Goal: Task Accomplishment & Management: Complete application form

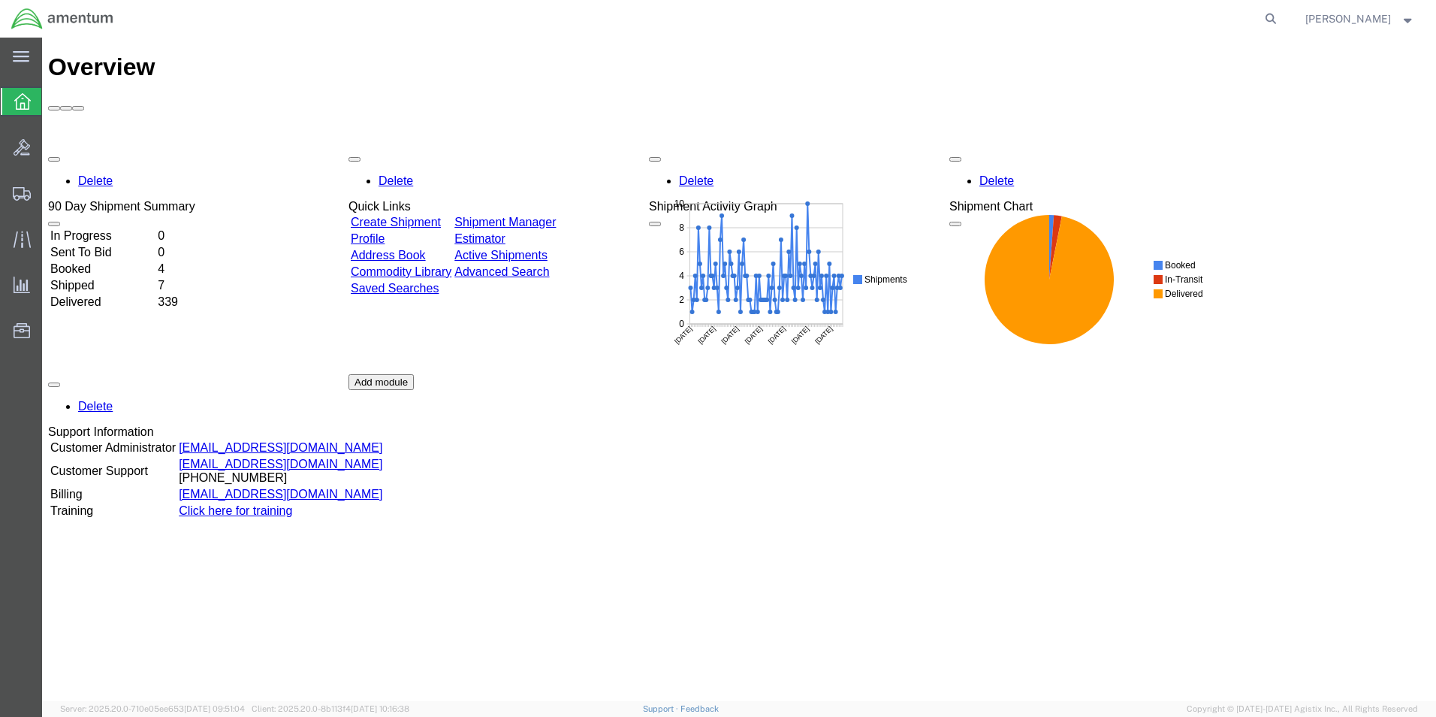
click at [441, 216] on link "Create Shipment" at bounding box center [396, 222] width 90 height 13
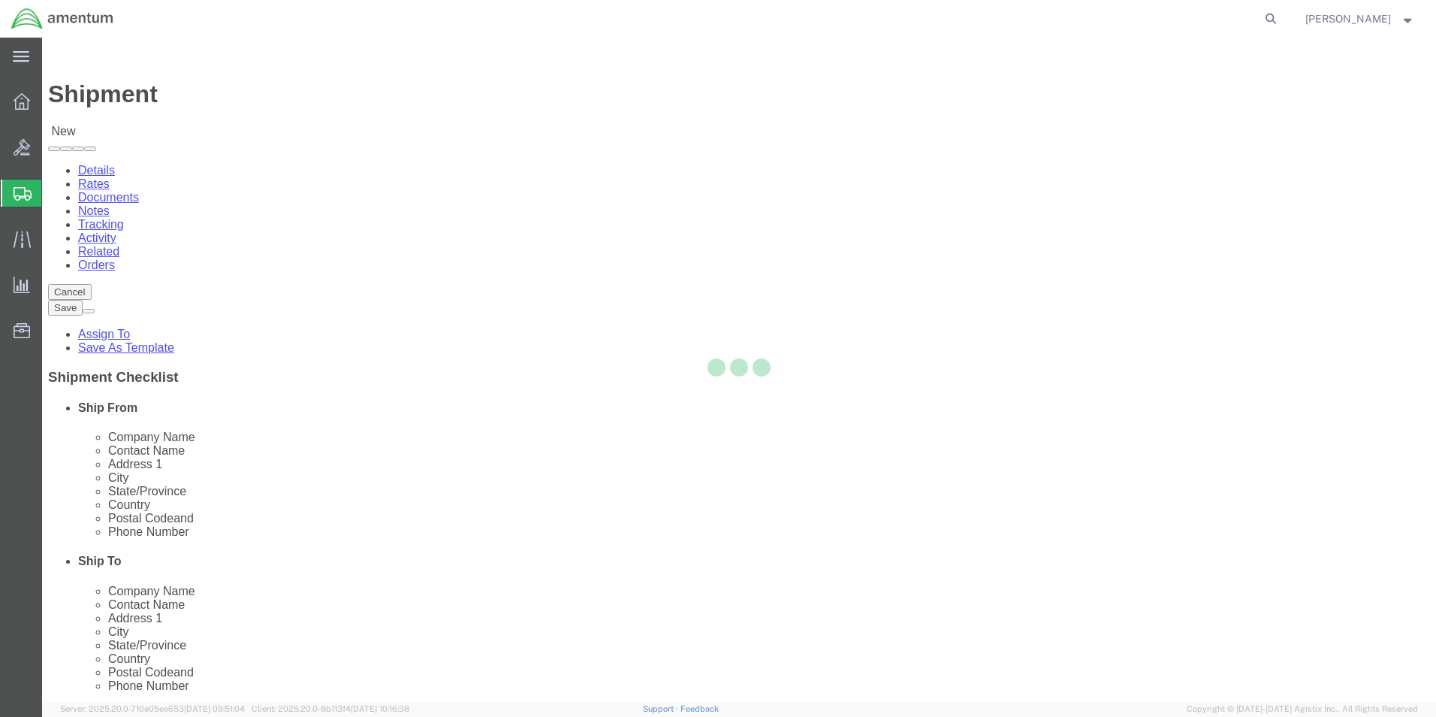
select select
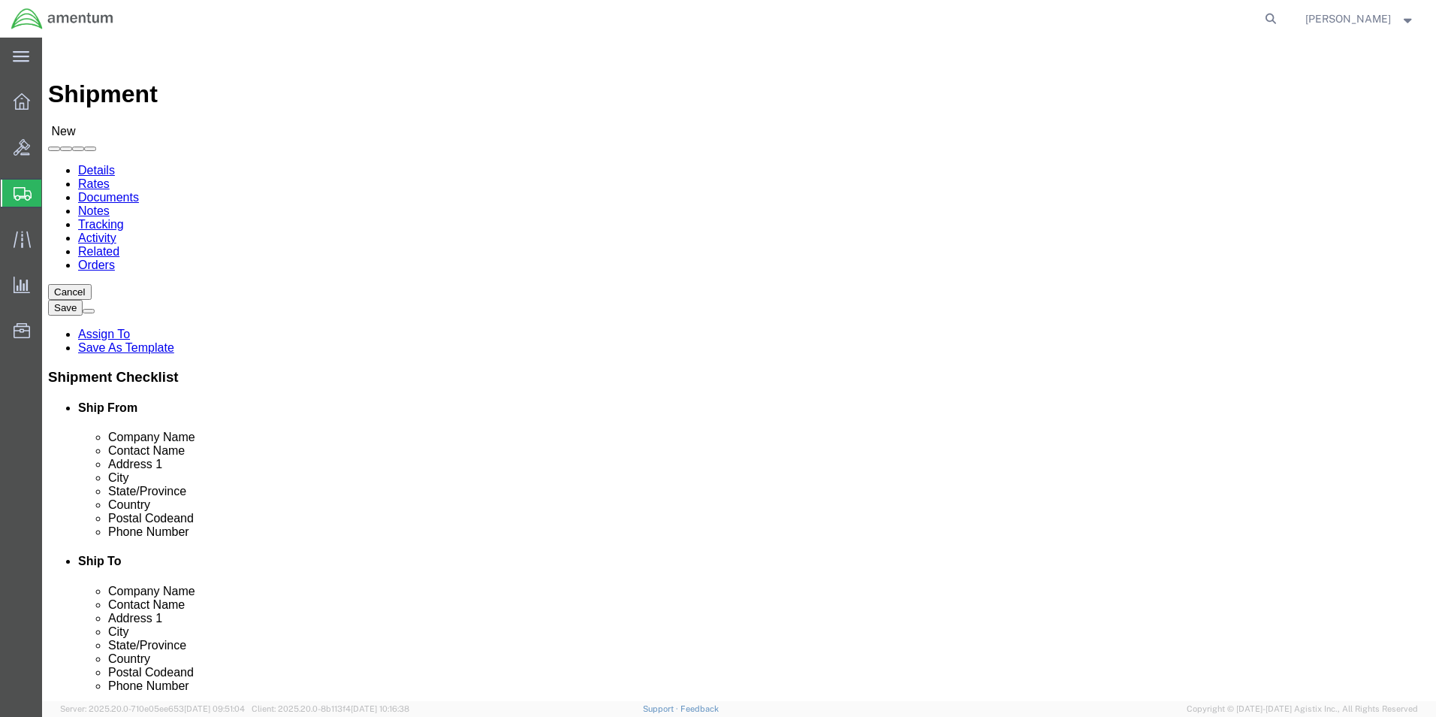
click at [27, 197] on icon at bounding box center [23, 194] width 18 height 14
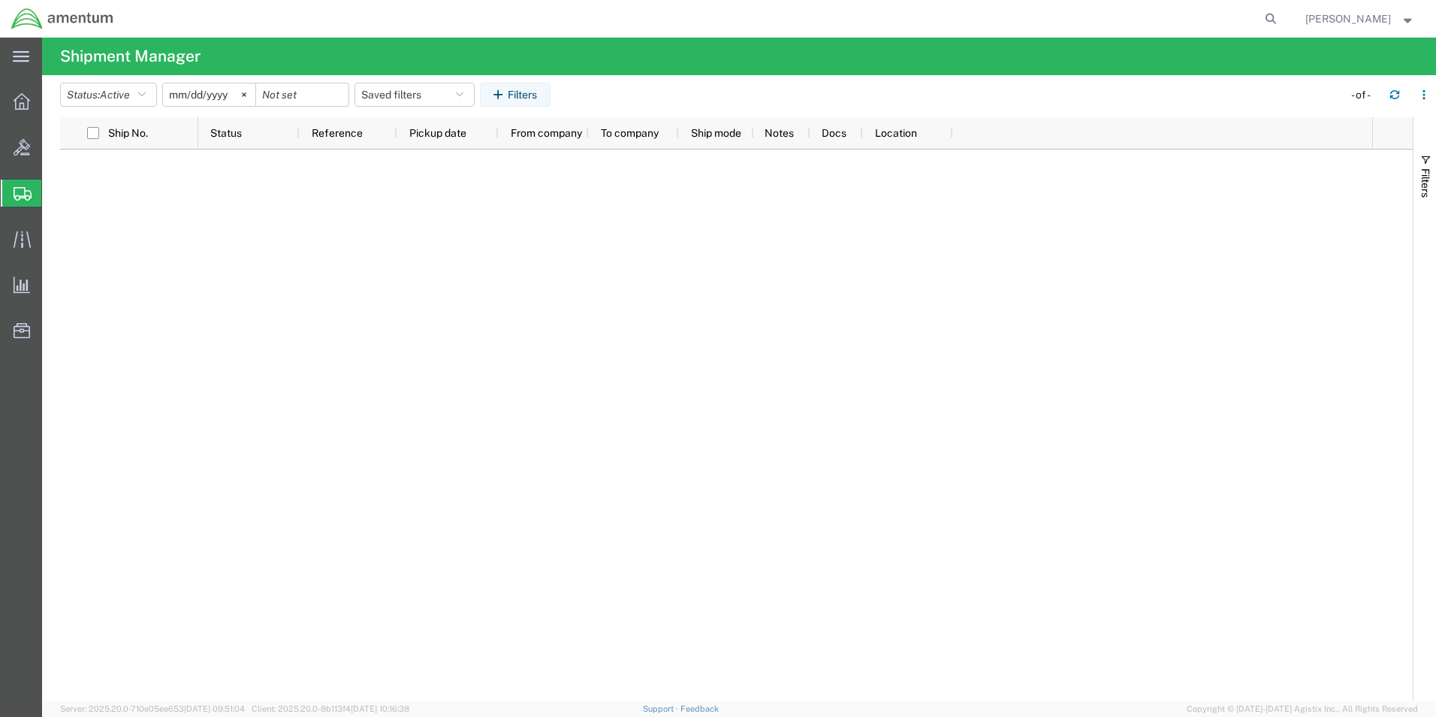
click at [0, 0] on span "Create from Template" at bounding box center [0, 0] width 0 height 0
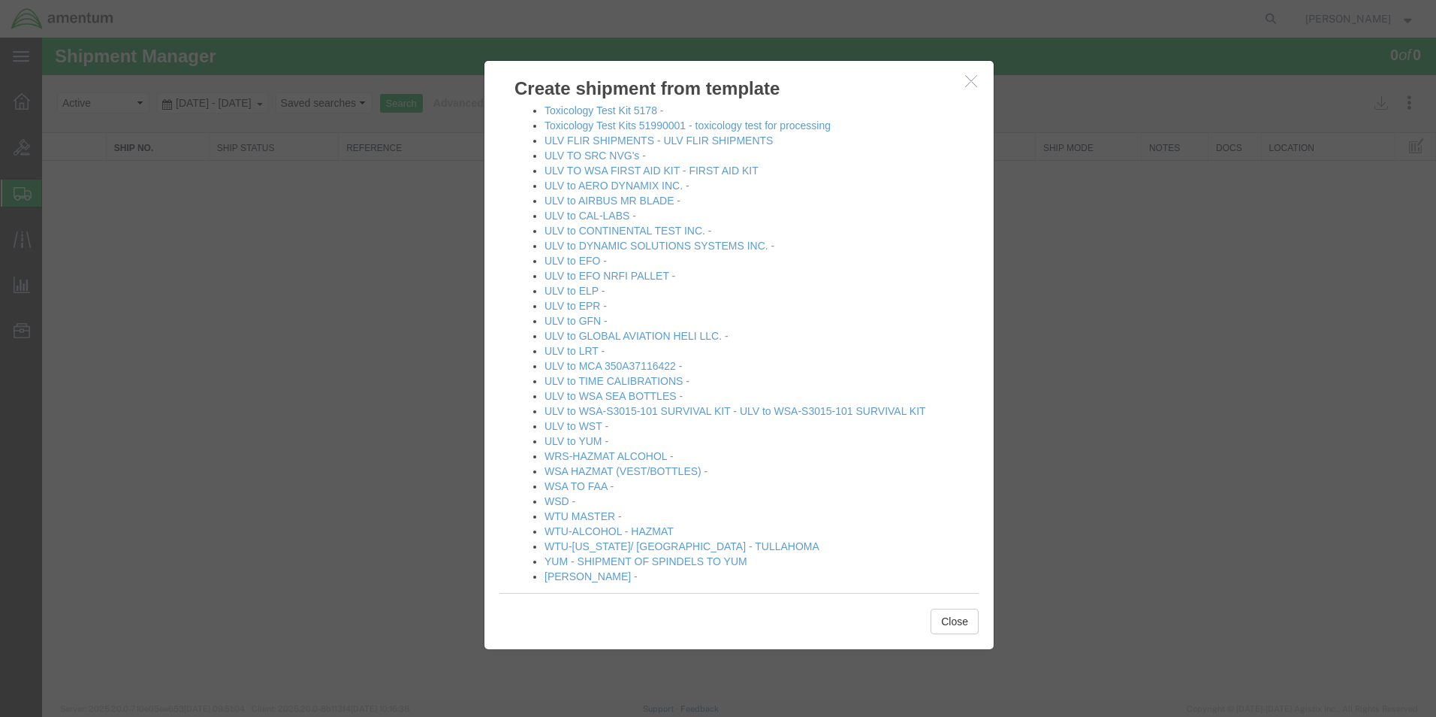
scroll to position [1052, 0]
click at [964, 85] on button "button" at bounding box center [973, 81] width 19 height 19
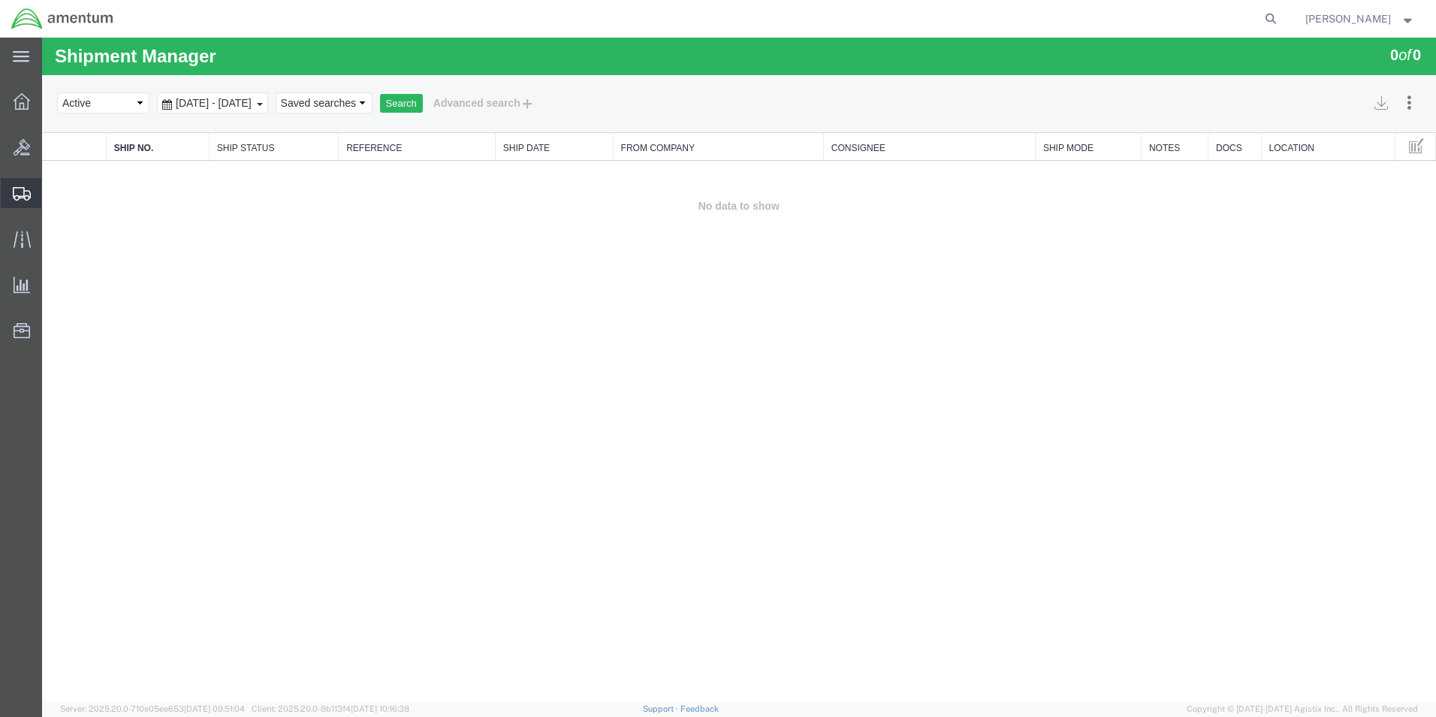
click at [0, 0] on span "Create Shipment" at bounding box center [0, 0] width 0 height 0
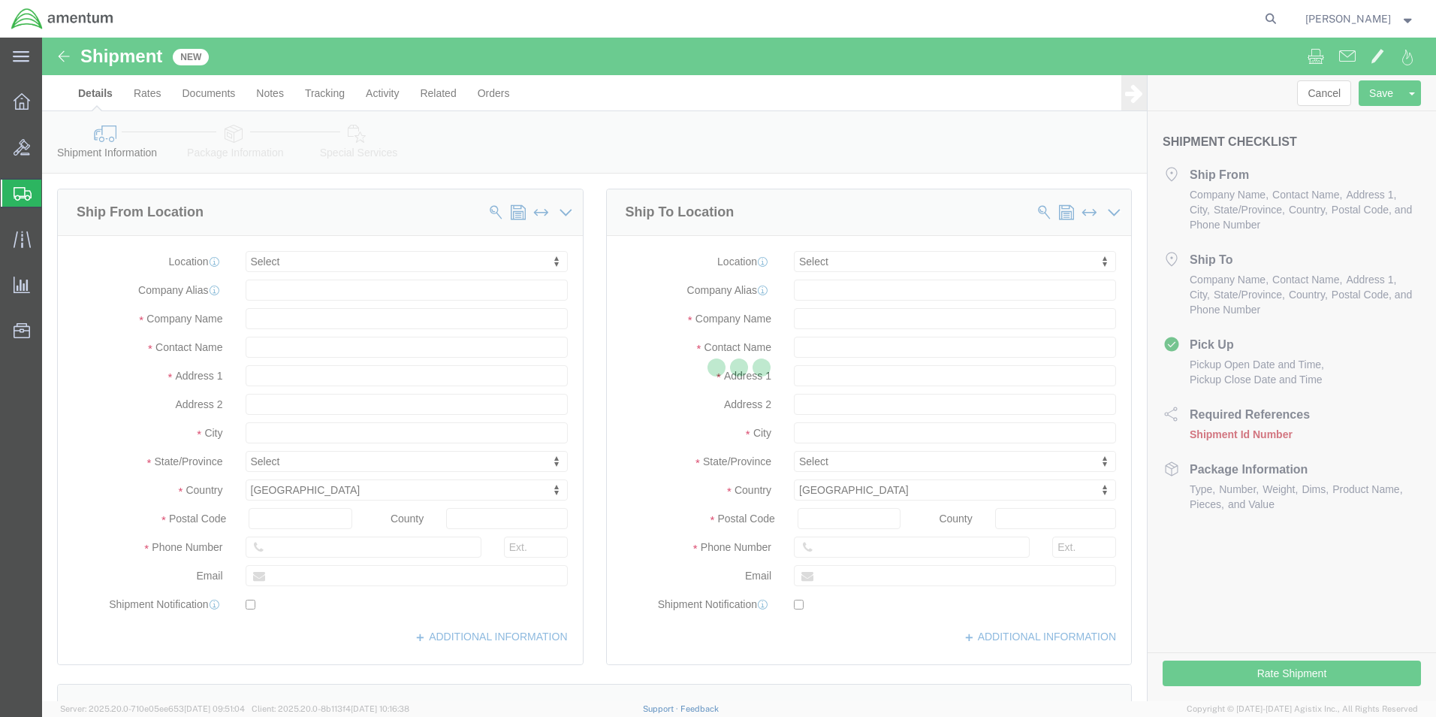
select select
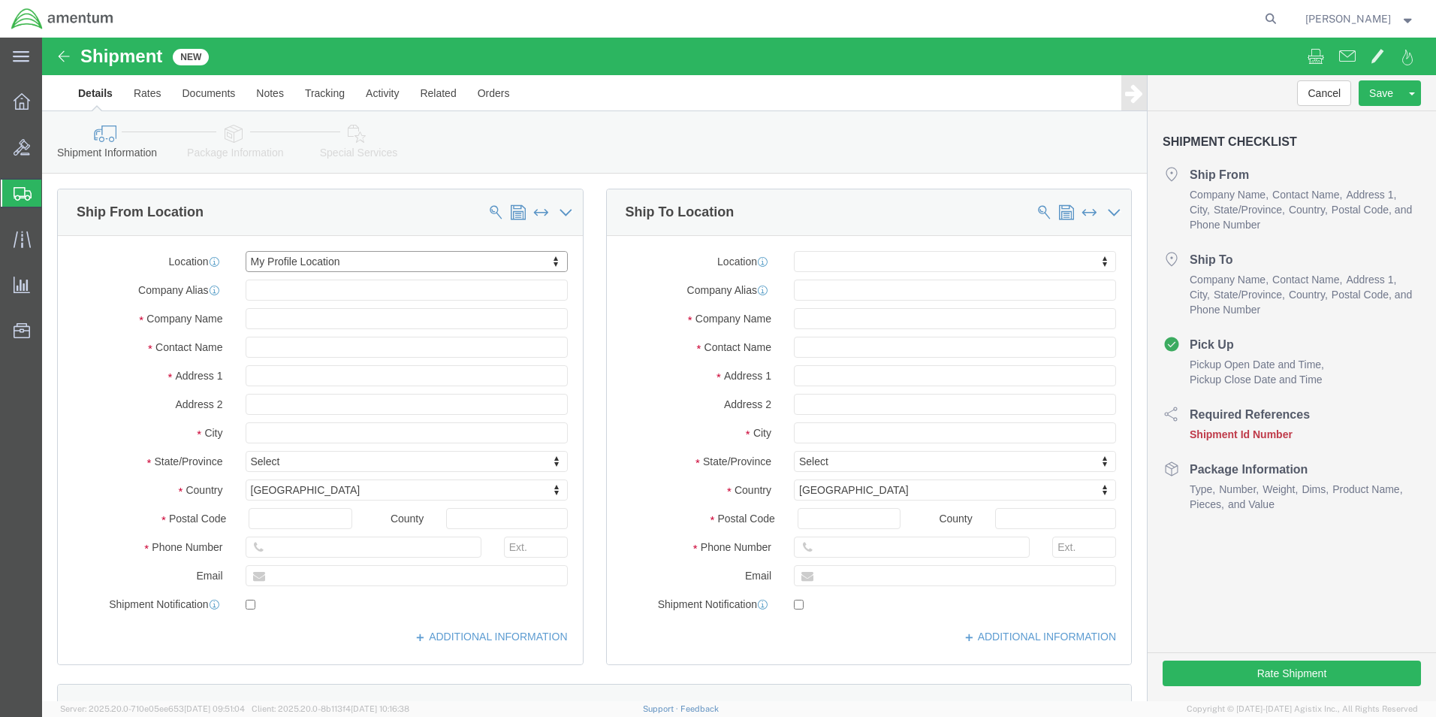
select select "MYPROFILE"
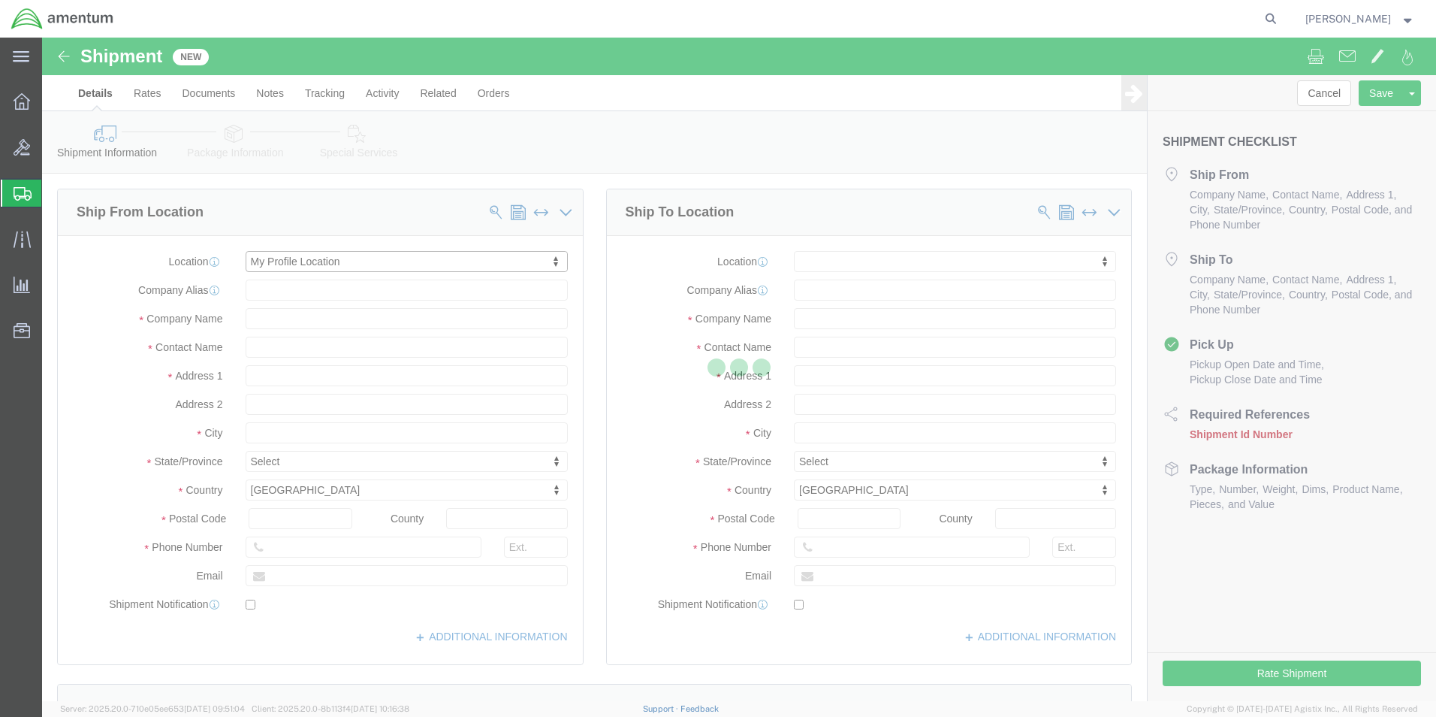
select select "[GEOGRAPHIC_DATA]"
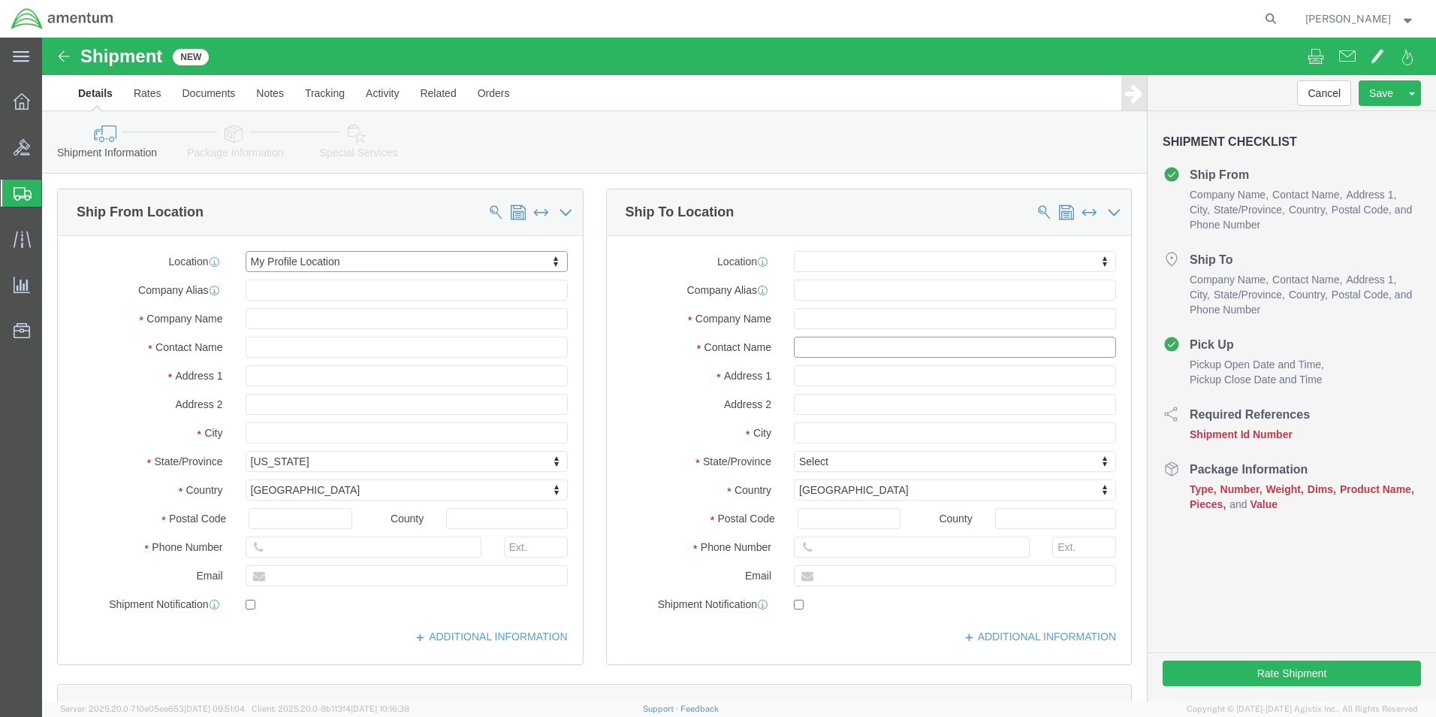
click input "text"
type input "W"
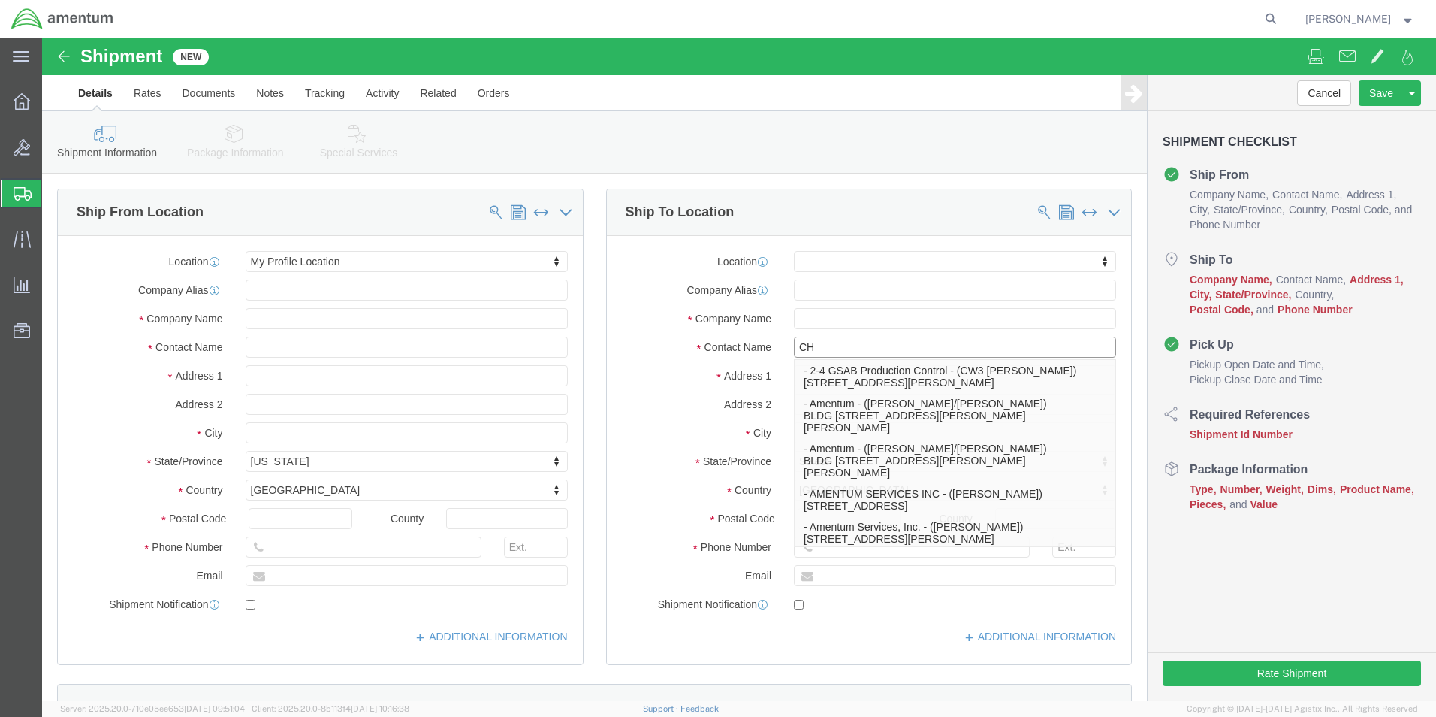
type input "C"
type input "RODG"
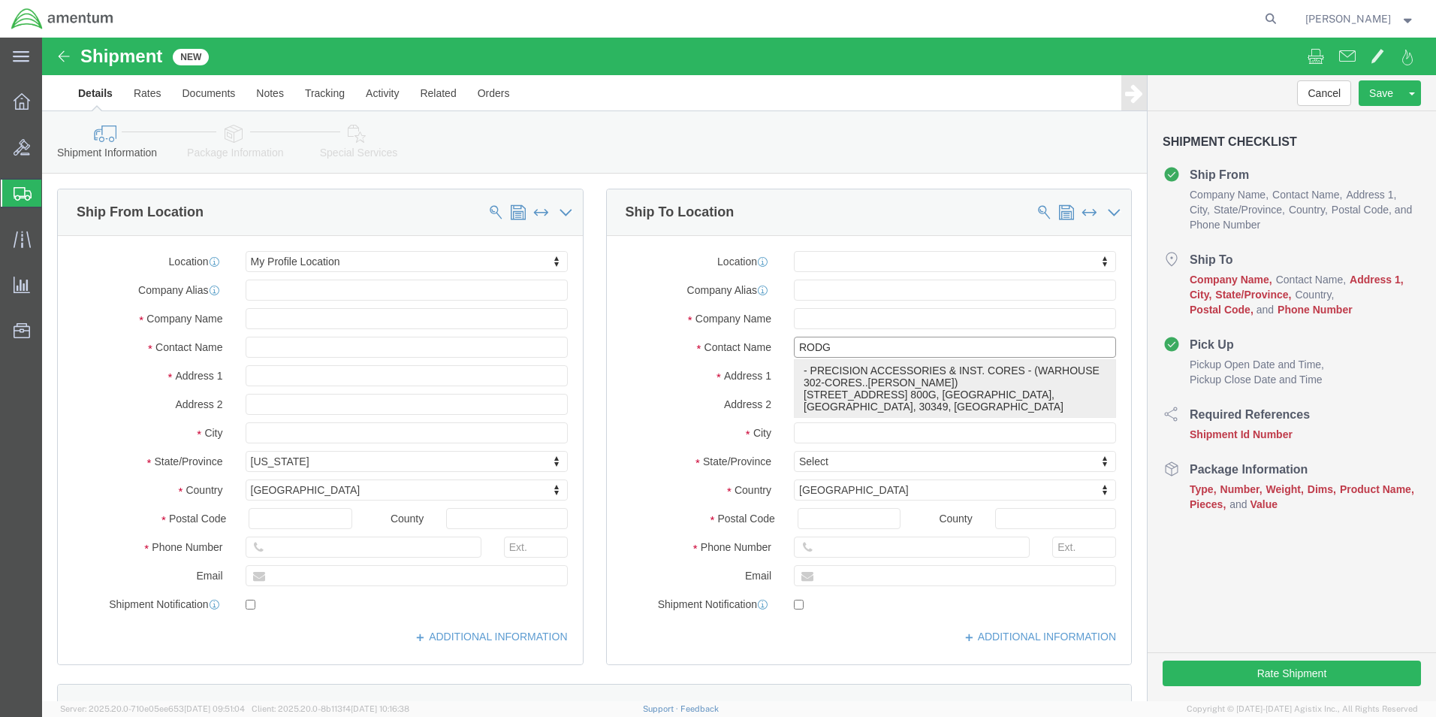
click p "- PRECISION ACCESSORIES & INST. CORES - (WARHOUSE 302-CORES..[PERSON_NAME]) [ST…"
select select "GA"
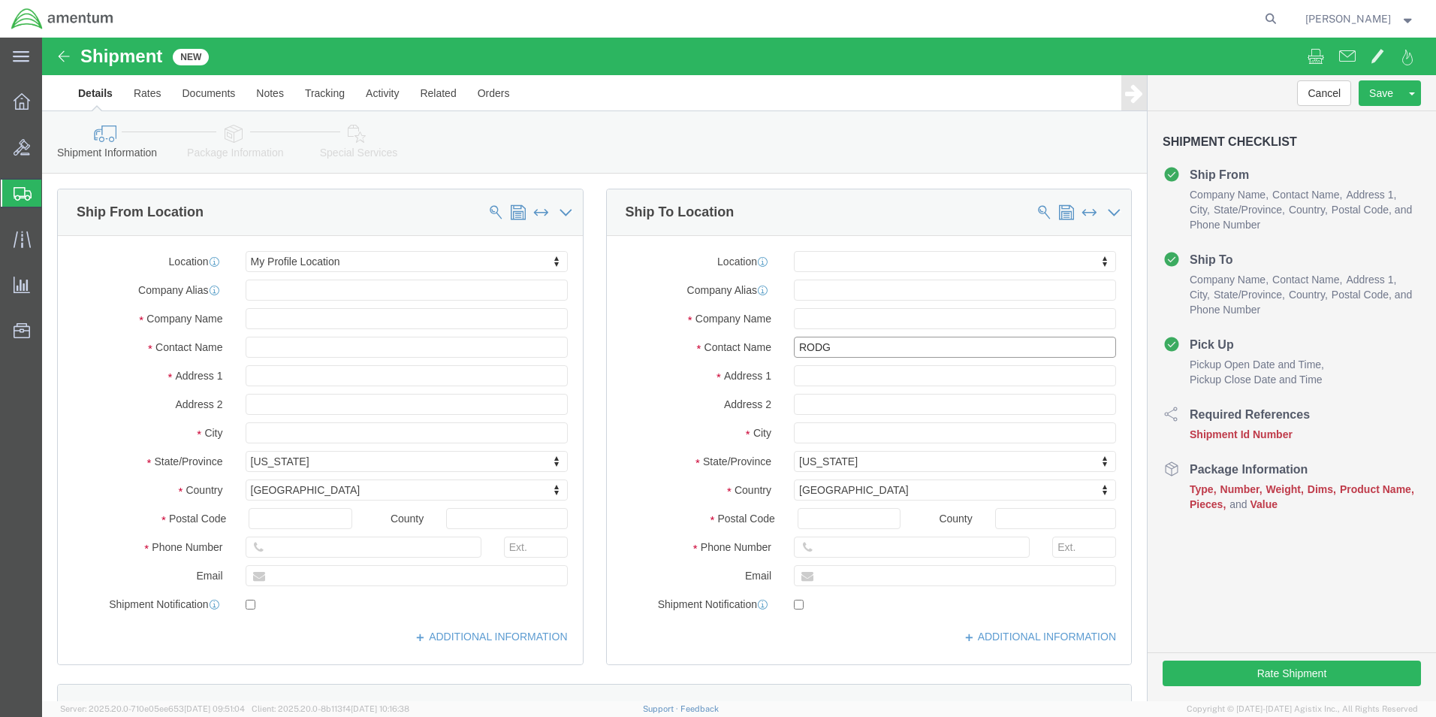
click input "RODG"
type input "WAREHOUSE 302-CORES..[PERSON_NAME]"
click div "Cancel Save Assign To Save As Template Shipment Checklist Ship From Company Nam…"
click input "text"
type input "PRECISION ACCESSORIES & INST.-CORES"
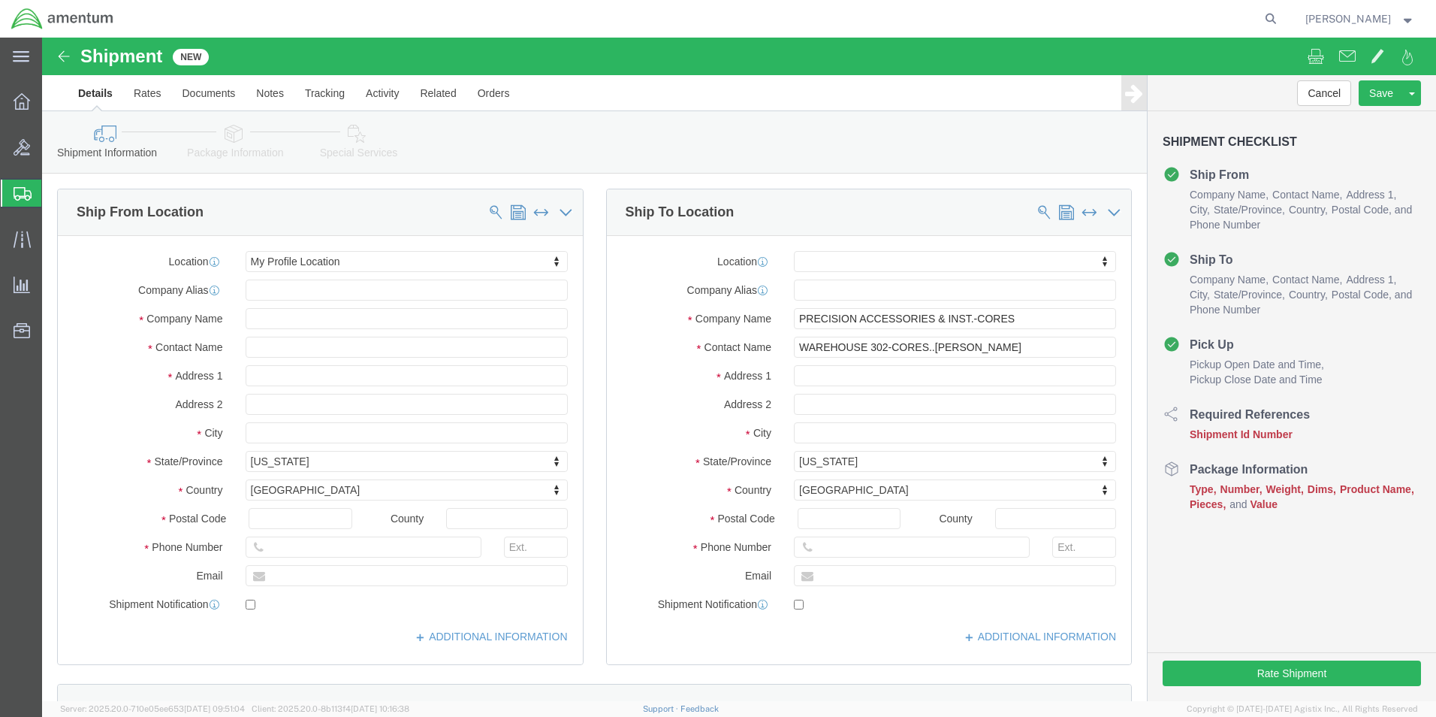
click div "Ship To Location Location My Profile Location [PHONE_NUMBER] [PHONE_NUMBER] [PH…"
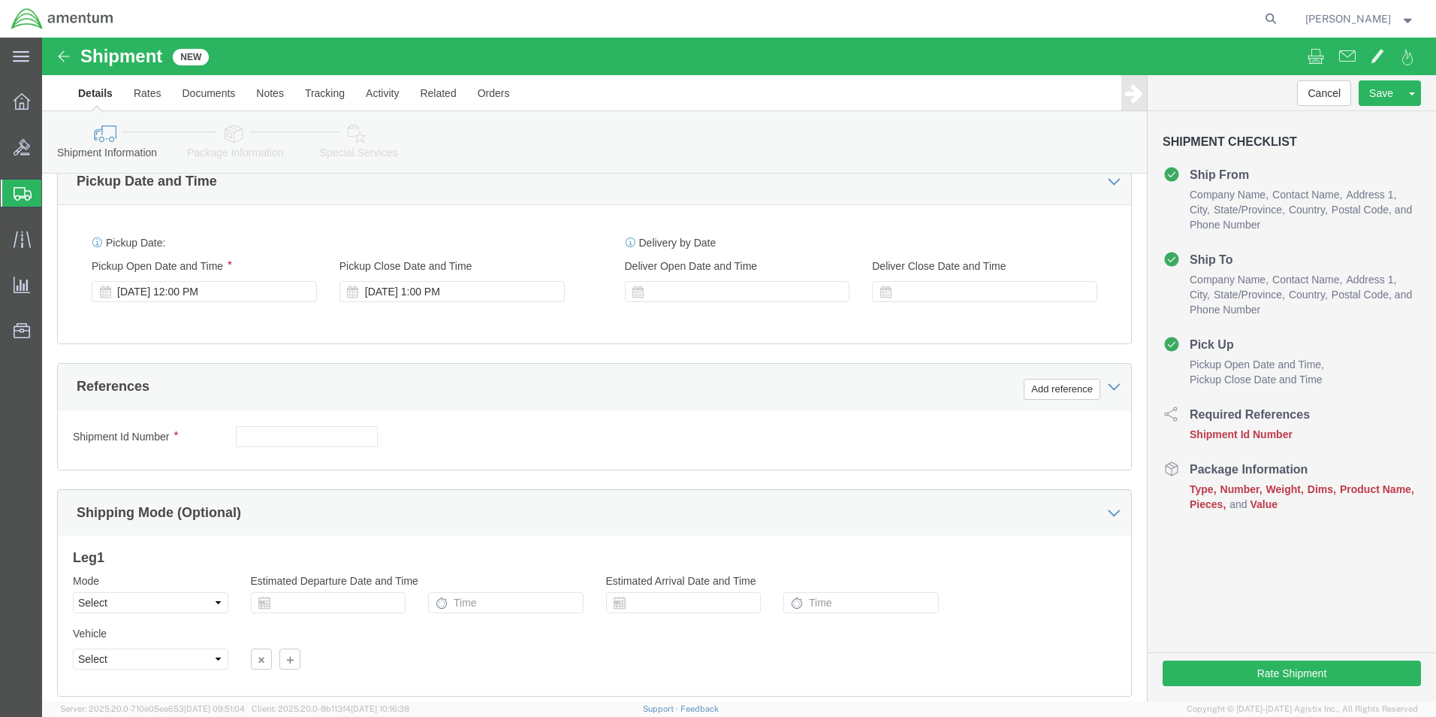
scroll to position [601, 0]
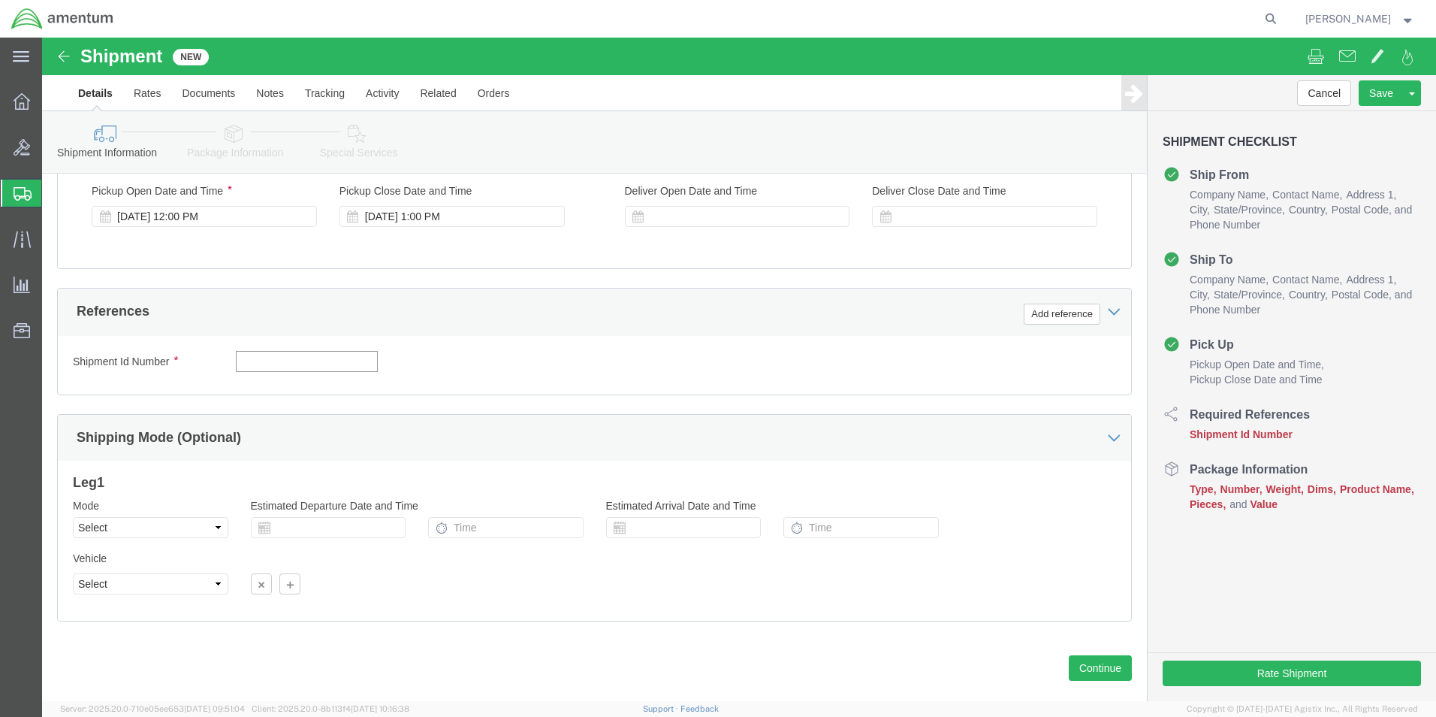
click input "text"
type input "COREEXCH.[PHONE_NUMBER]"
click div "Shipment Id Number COREEXCH.[PHONE_NUMBER] Select Account Type Activity ID Airl…"
click button "Add reference"
click select "Select Account Type Activity ID Airline Appointment Number ASN Batch Request # …"
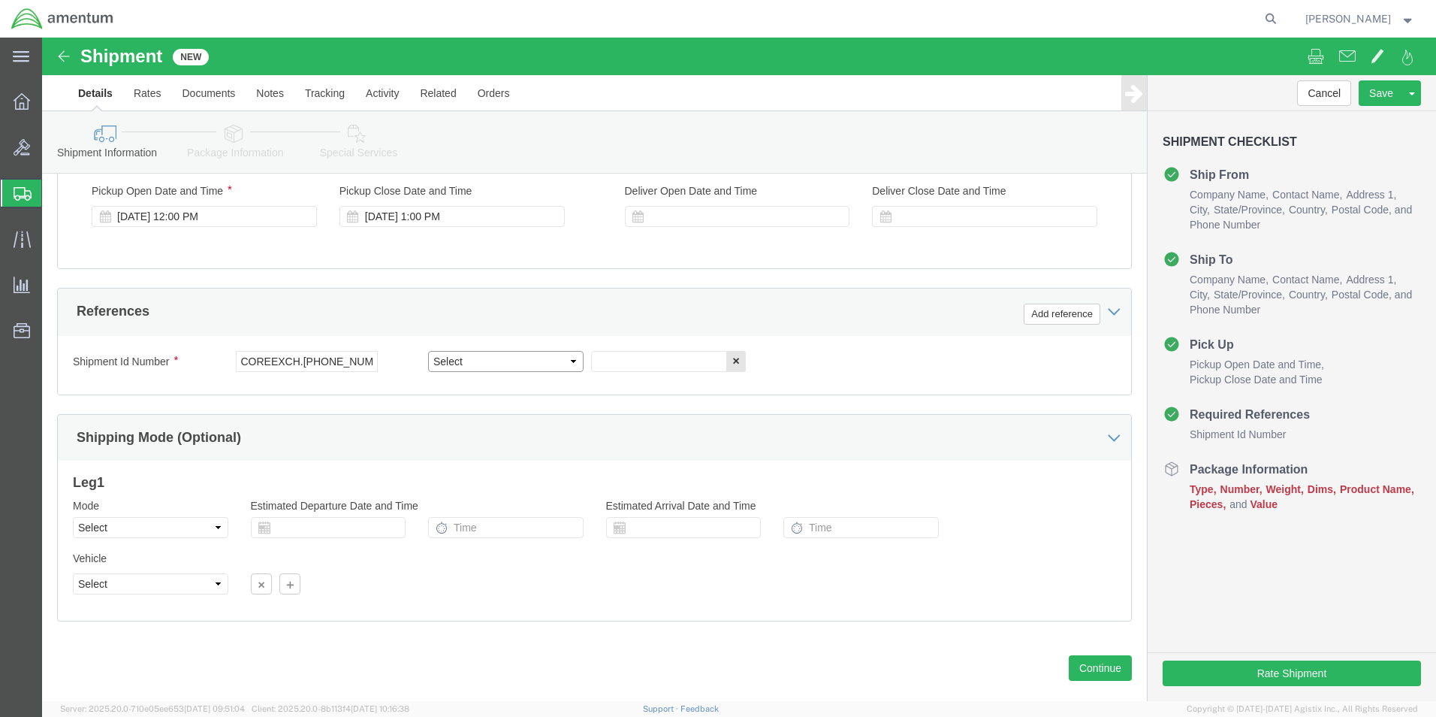
select select "CUSTREF"
click select "Select Account Type Activity ID Airline Appointment Number ASN Batch Request # …"
drag, startPoint x: 323, startPoint y: 320, endPoint x: 189, endPoint y: 320, distance: 134.5
click div "Shipment Id Number COREEXCH.[PHONE_NUMBER]"
click input "text"
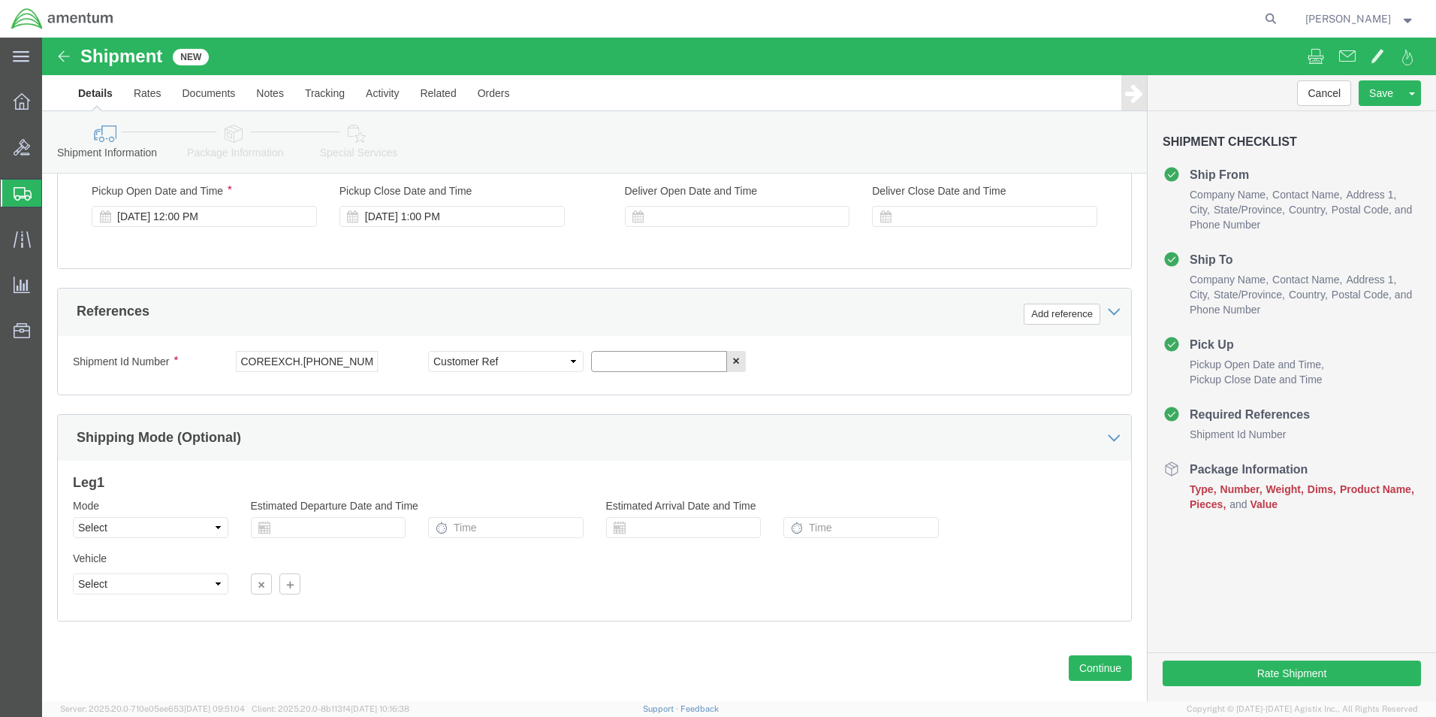
paste input "COREEXCH.[PHONE_NUMBER]"
type input "COREEXCH.[PHONE_NUMBER]"
click div "Shipment Id Number COREEXCH.[PHONE_NUMBER] Select Account Type Activity ID Airl…"
click button "Add reference"
click select "Select Account Type Activity ID Airline Appointment Number ASN Batch Request # …"
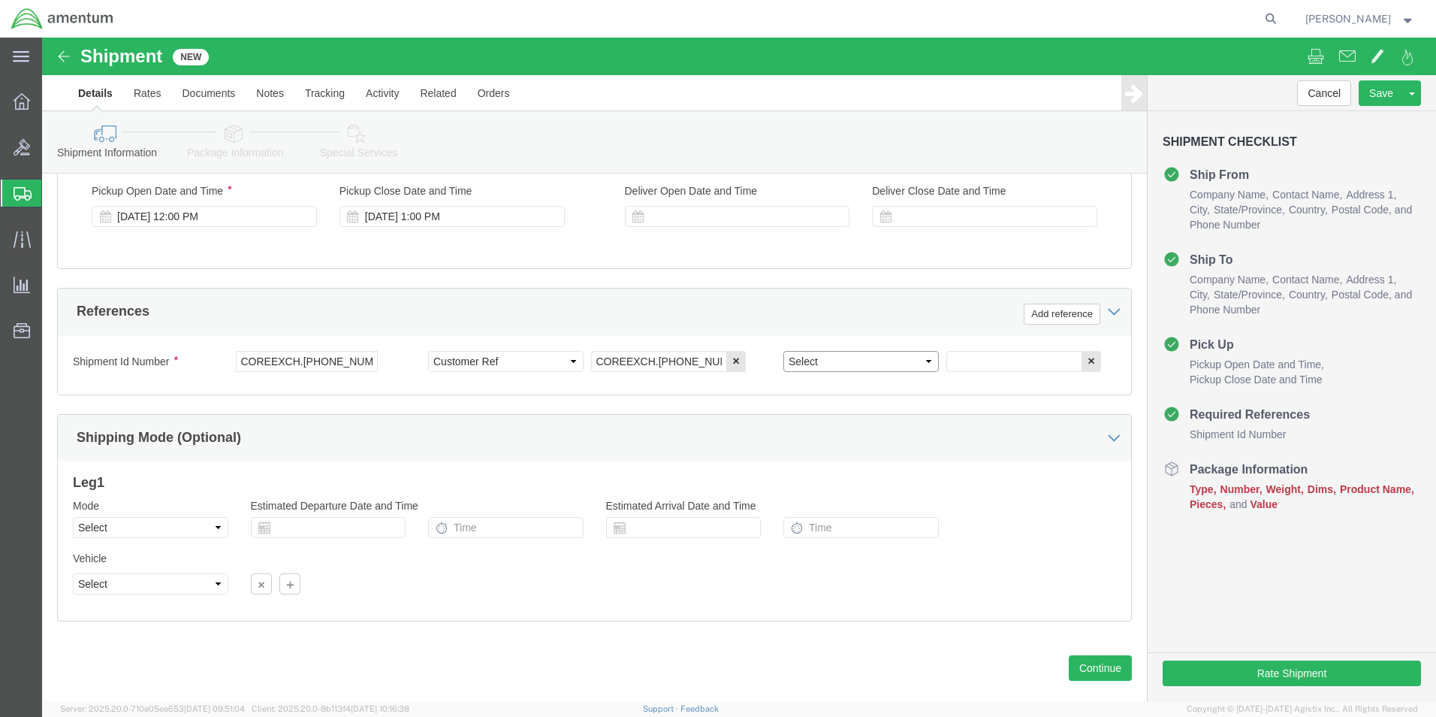
select select "DEPT"
click select "Select Account Type Activity ID Airline Appointment Number ASN Batch Request # …"
click input "text"
type input "CBP"
drag, startPoint x: 934, startPoint y: 348, endPoint x: 982, endPoint y: 312, distance: 60.1
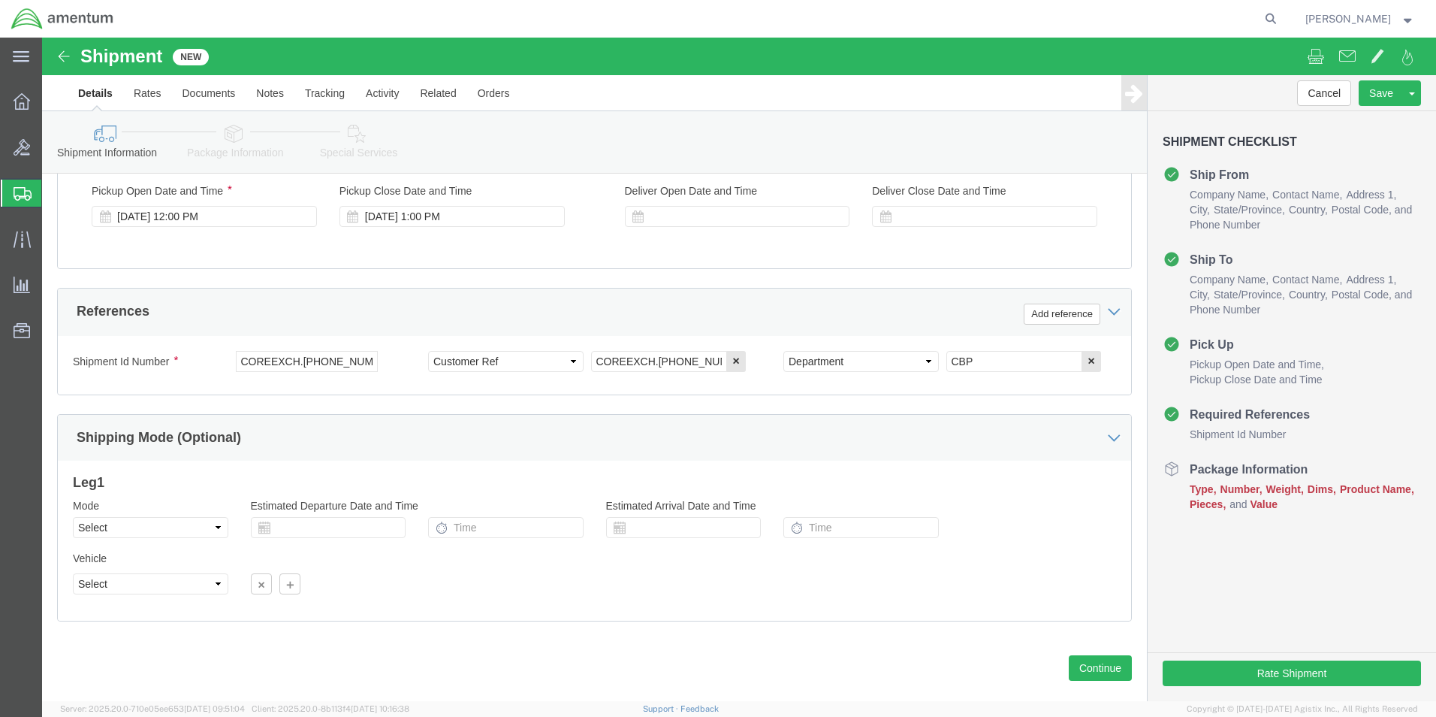
click div "Shipment Id Number COREEXCH.[PHONE_NUMBER] Select Account Type Activity ID Airl…"
click button "Add reference"
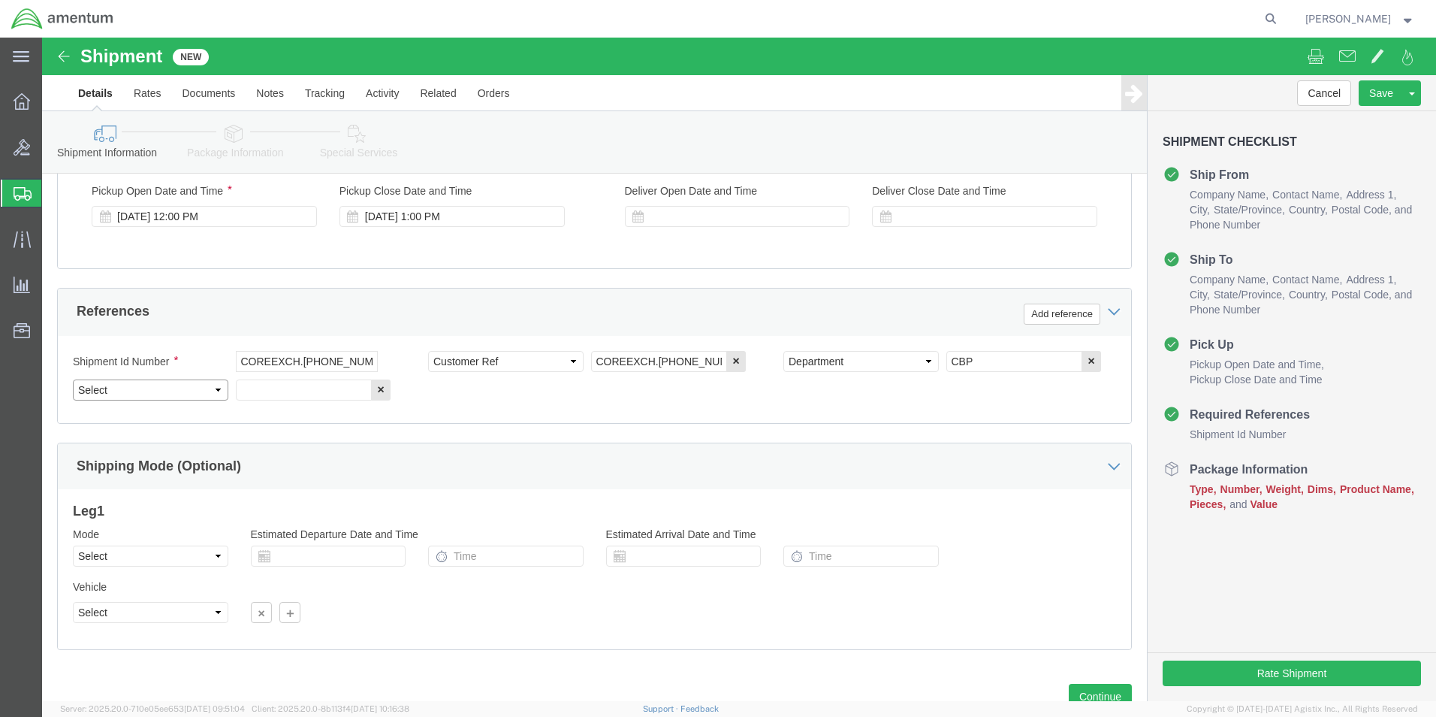
click select "Select Account Type Activity ID Airline Appointment Number ASN Batch Request # …"
select select "PROJNUM"
click select "Select Account Type Activity ID Airline Appointment Number ASN Batch Request # …"
click input "text"
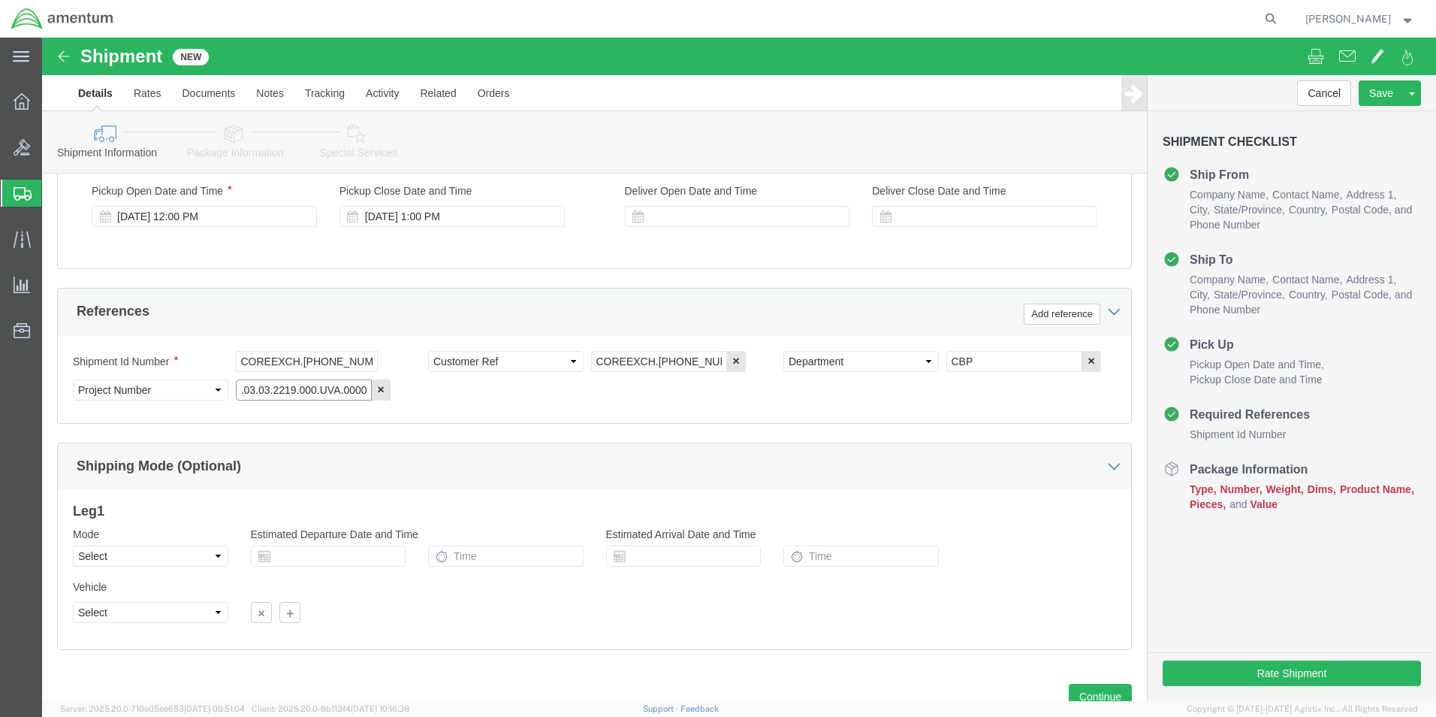
type input "6118.03.03.2219.000.UVA.0000"
click div "Shipment Id Number COREEXCH.[PHONE_NUMBER] Select Account Type Activity ID Airl…"
click button "Add reference"
click select "Select Account Type Activity ID Airline Appointment Number ASN Batch Request # …"
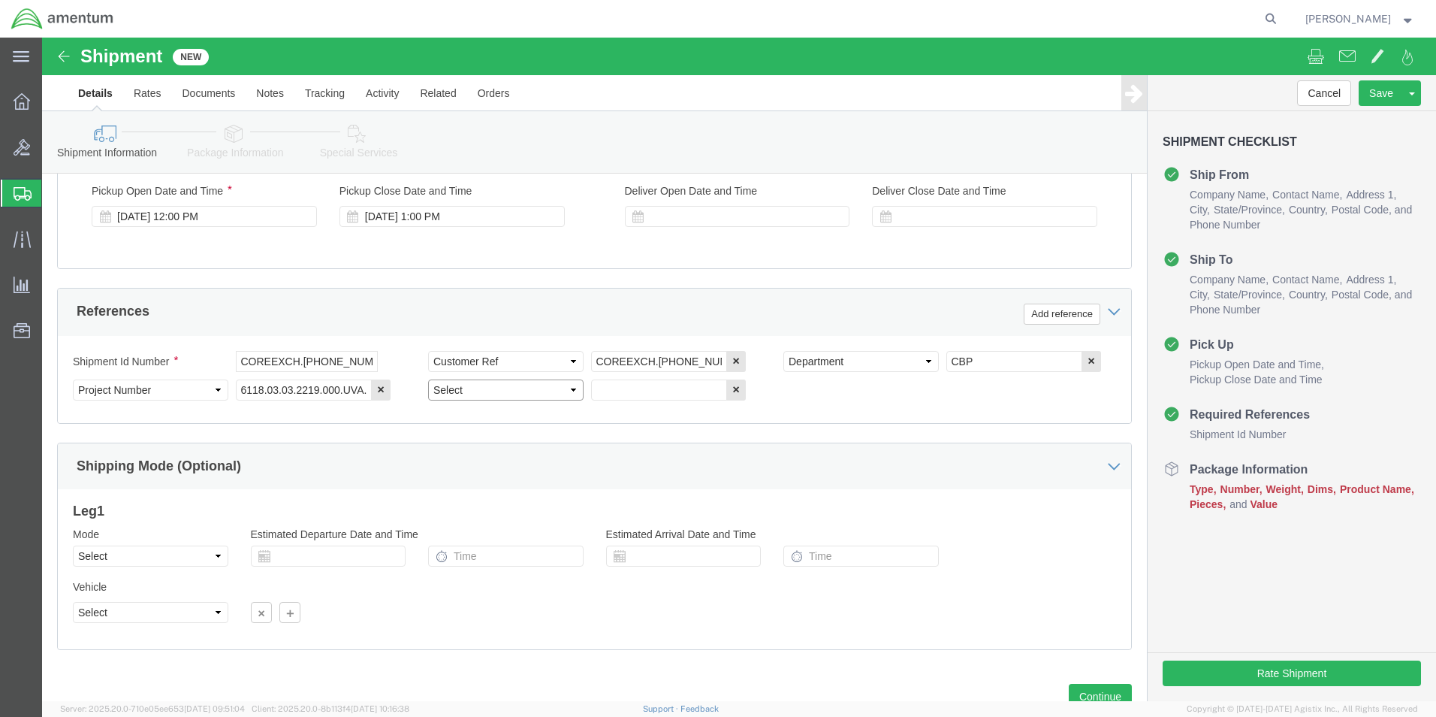
select select "PURCHORD"
click select "Select Account Type Activity ID Airline Appointment Number ASN Batch Request # …"
click input "text"
type input "CBP0044361"
click div "Shipment Id Number COREEXCH.[PHONE_NUMBER] Select Account Type Activity ID Airl…"
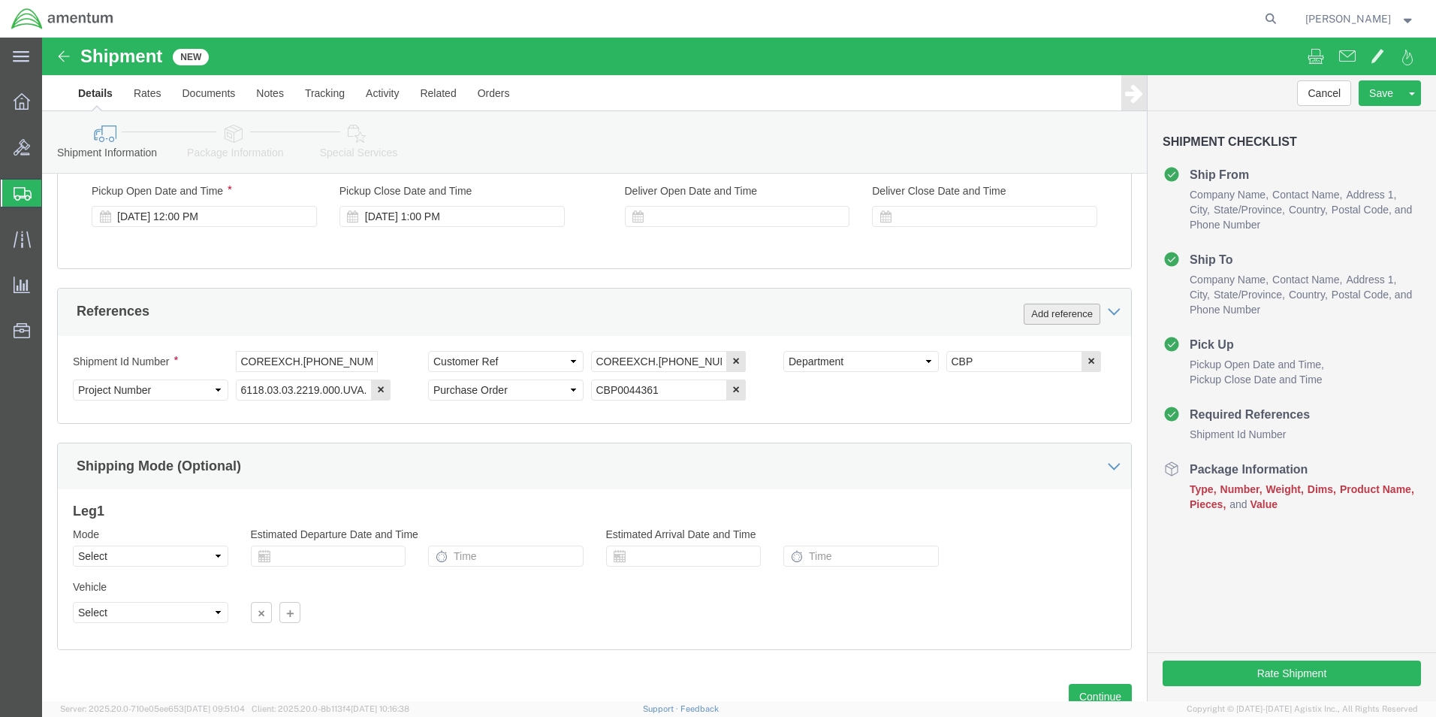
click button "Add reference"
click select "Select Account Type Activity ID Airline Appointment Number ASN Batch Request # …"
select select "INVOICE"
click select "Select Account Type Activity ID Airline Appointment Number ASN Batch Request # …"
click input "text"
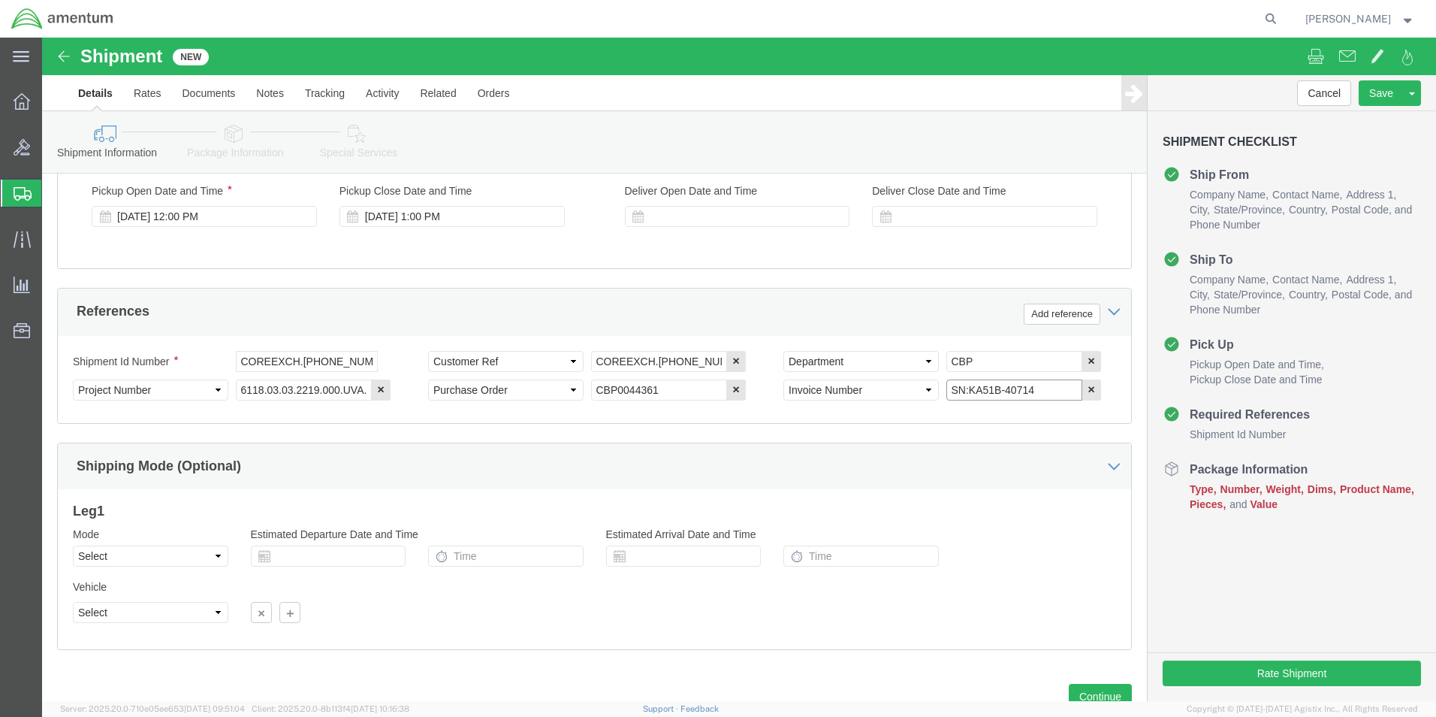
type input "SN:KA51B-40714"
click div "Shipment Id Number COREEXCH.[PHONE_NUMBER] Select Account Type Activity ID Airl…"
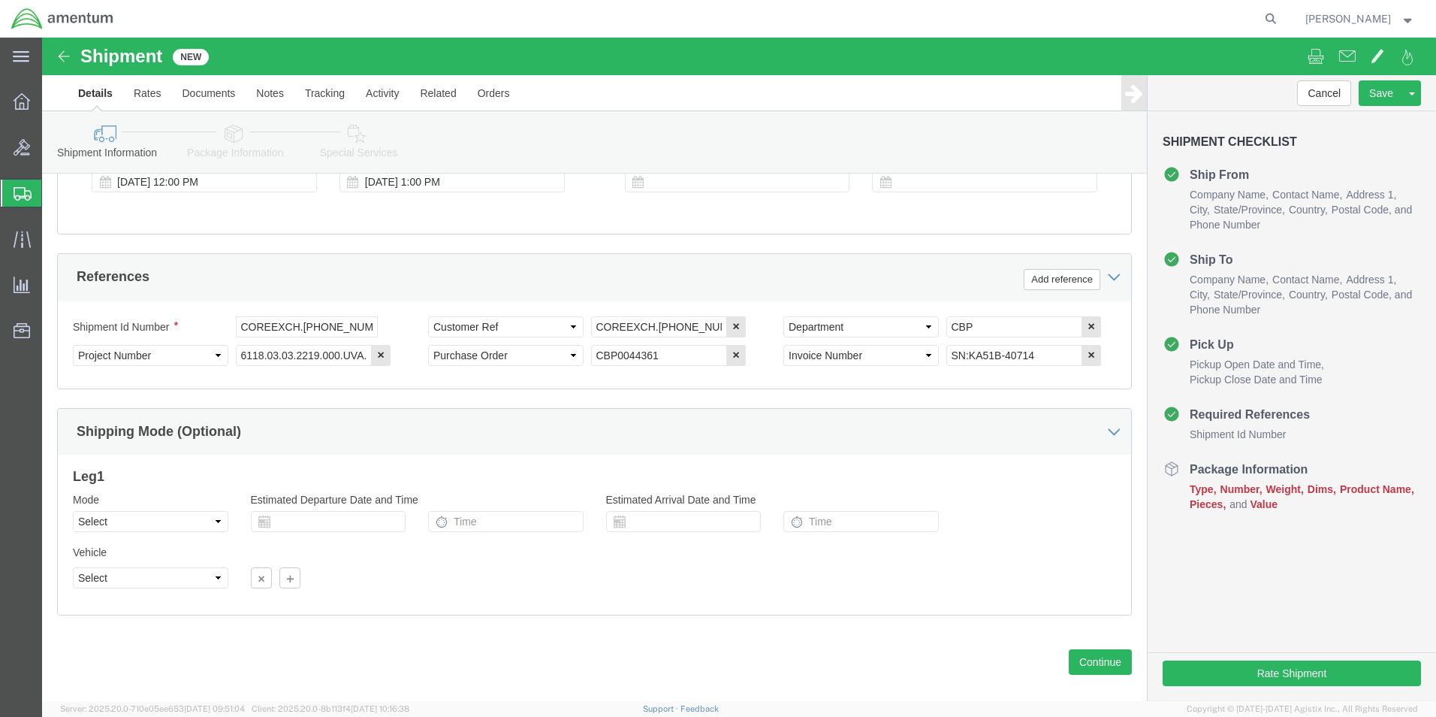
scroll to position [655, 0]
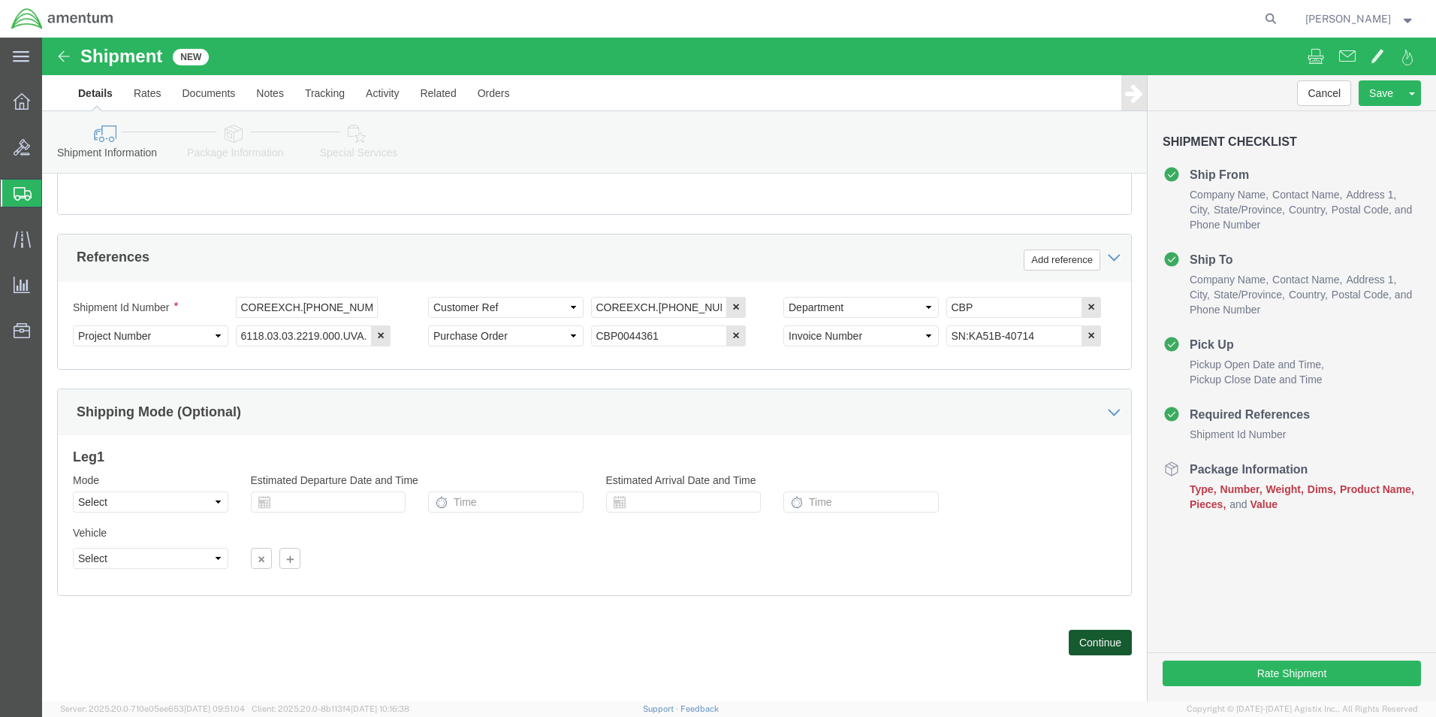
click button "Continue"
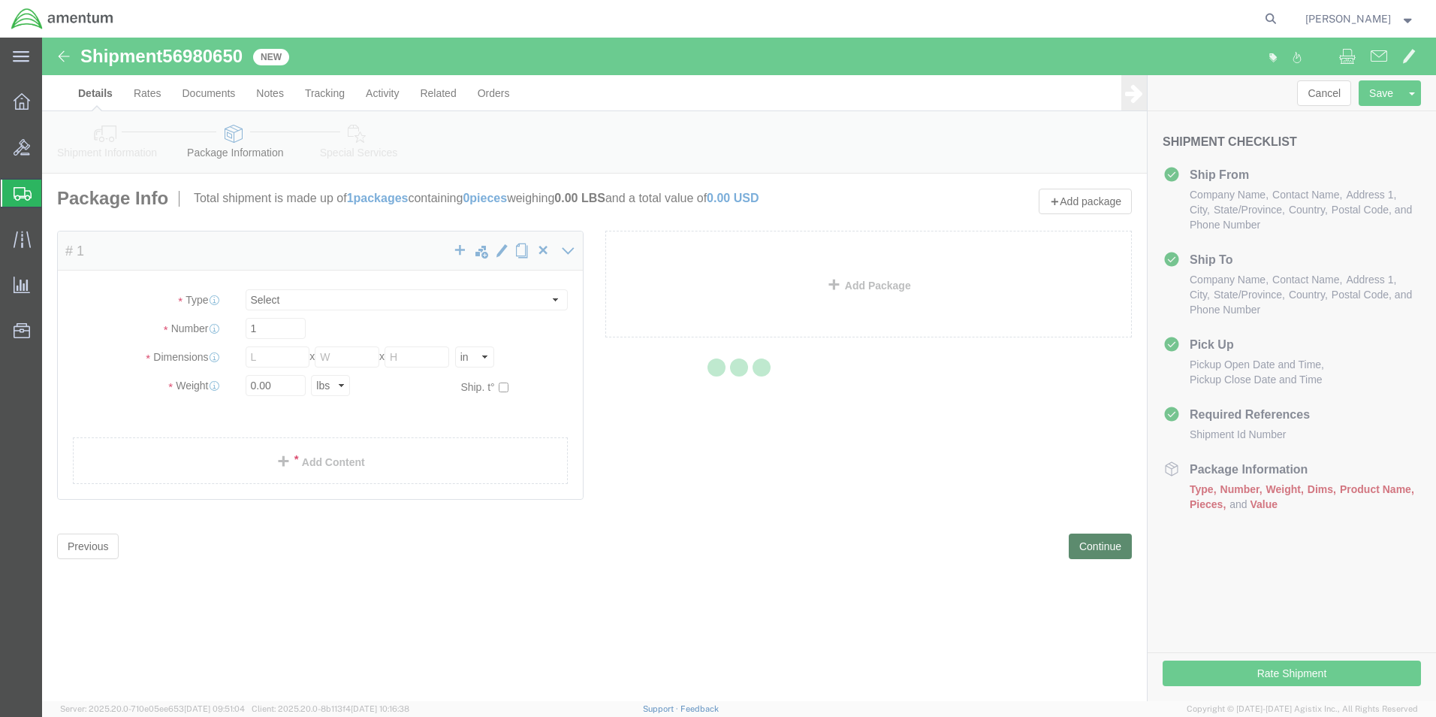
select select "CBOX"
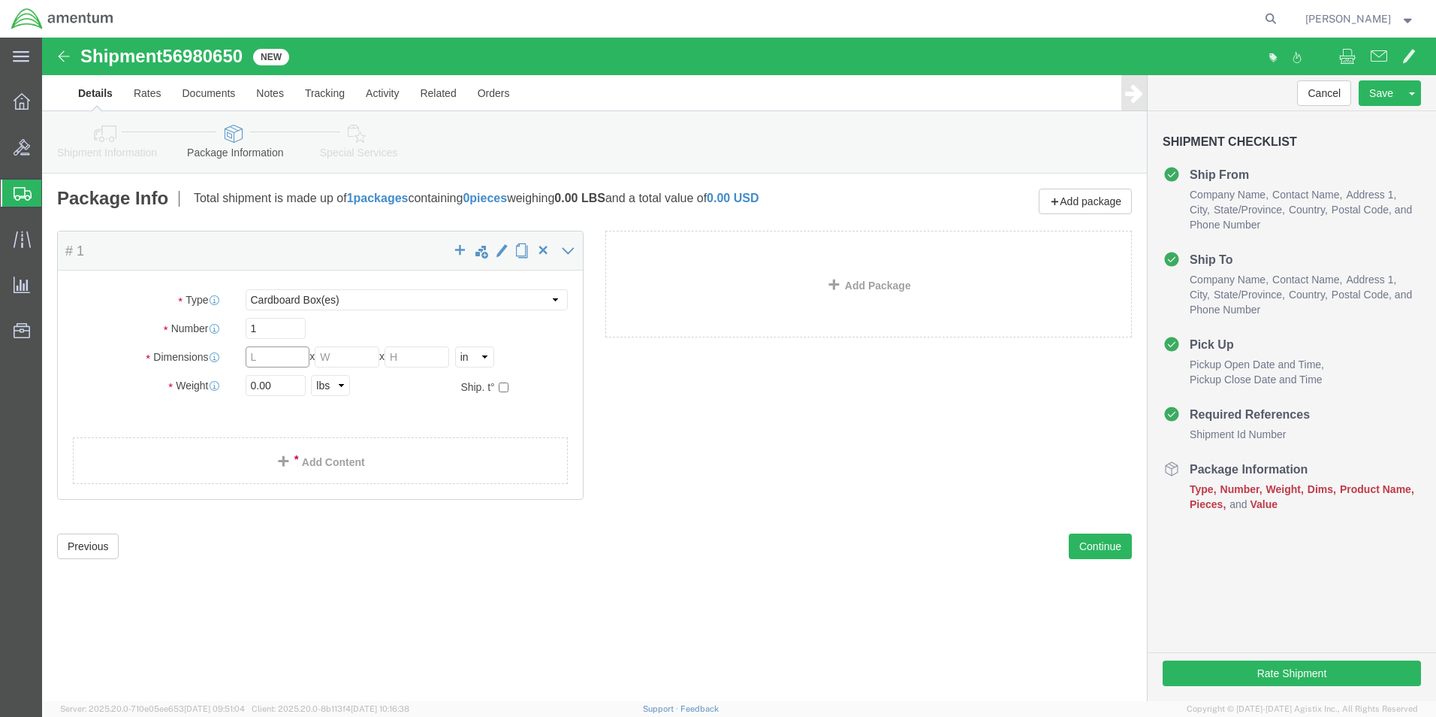
click input "text"
type input "12.00"
type input "10.00"
type input "8.00"
click input "0.00"
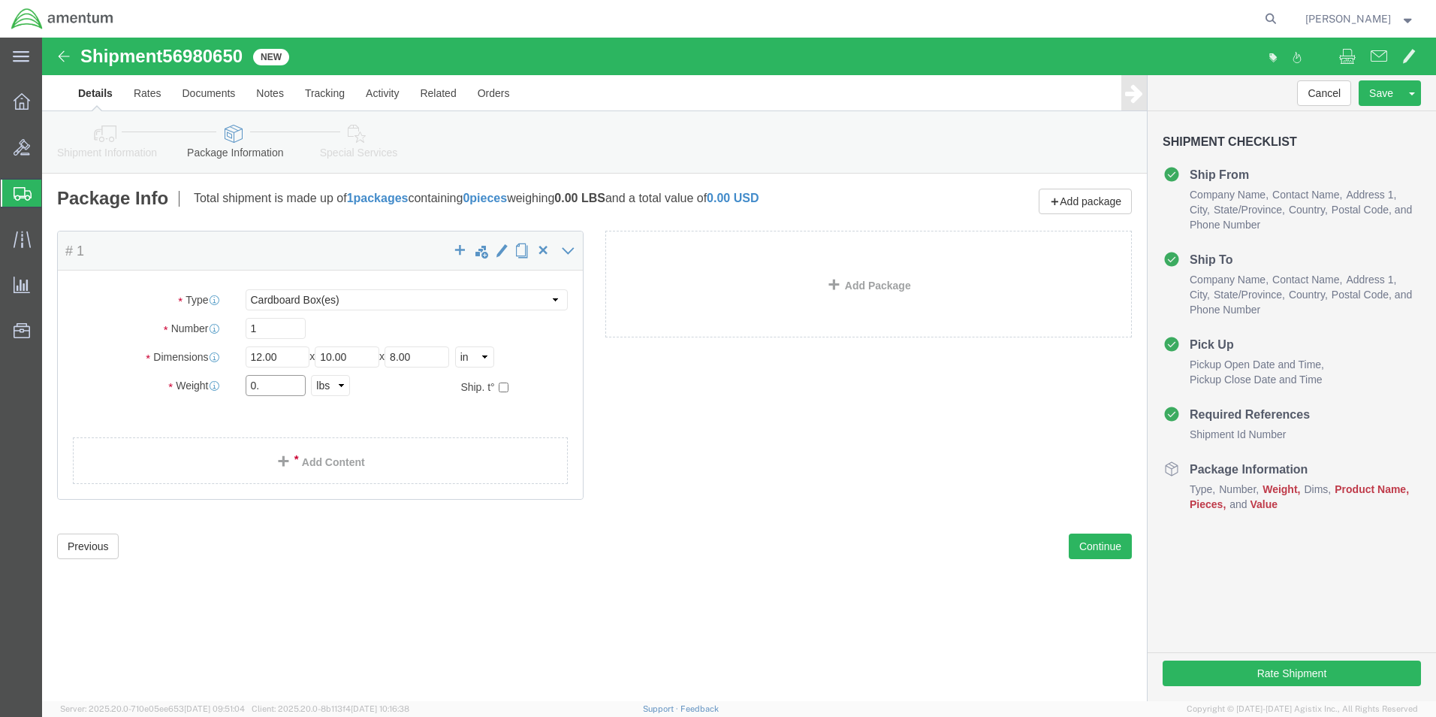
type input "0"
type input "1.5"
click div "Package Type Select BCK Boxes Bale(s) Basket(s) Bolt(s) Bottle(s) Buckets Bulk …"
click link "Add Content"
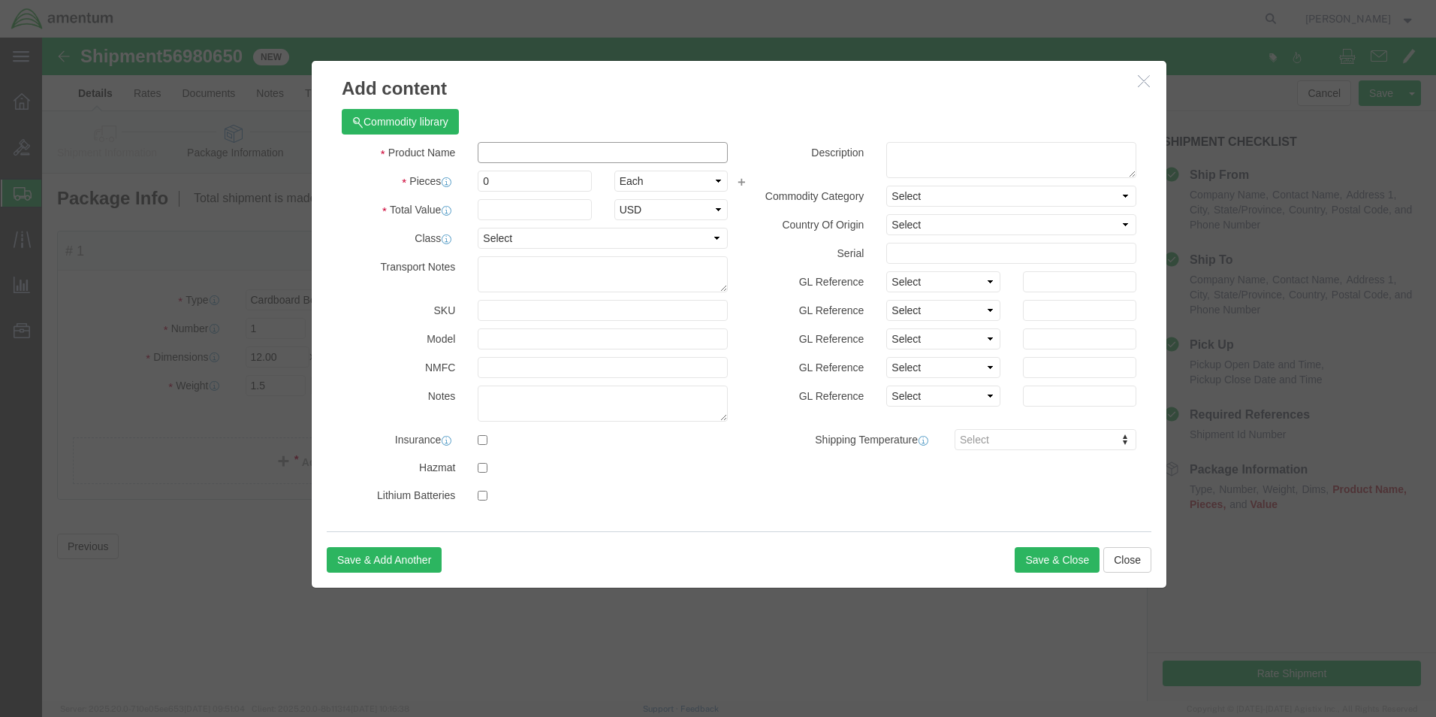
click input "text"
type input "MISC. PARTS"
click input "0"
type input "1.0"
click h3 "Add content"
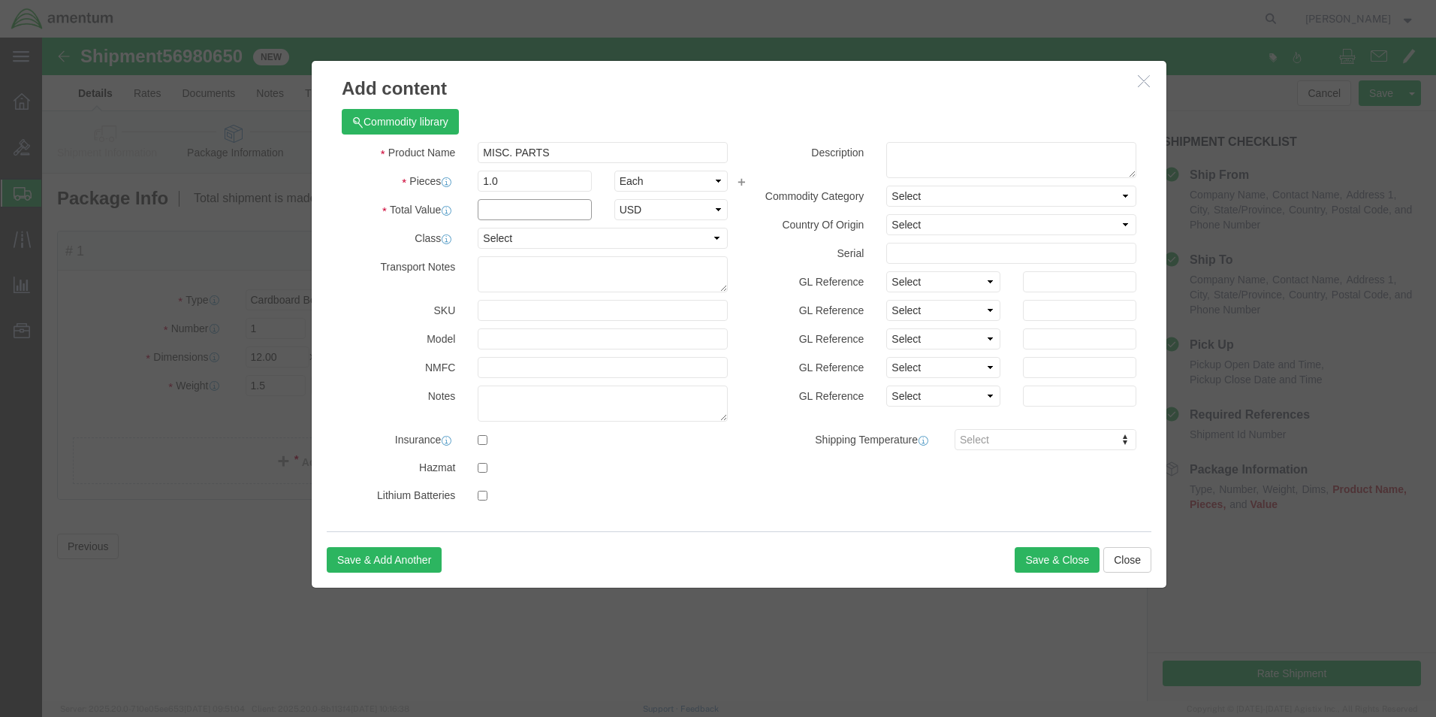
click input "text"
type input "1200.00"
click h3 "Add content"
click button "Save & Close"
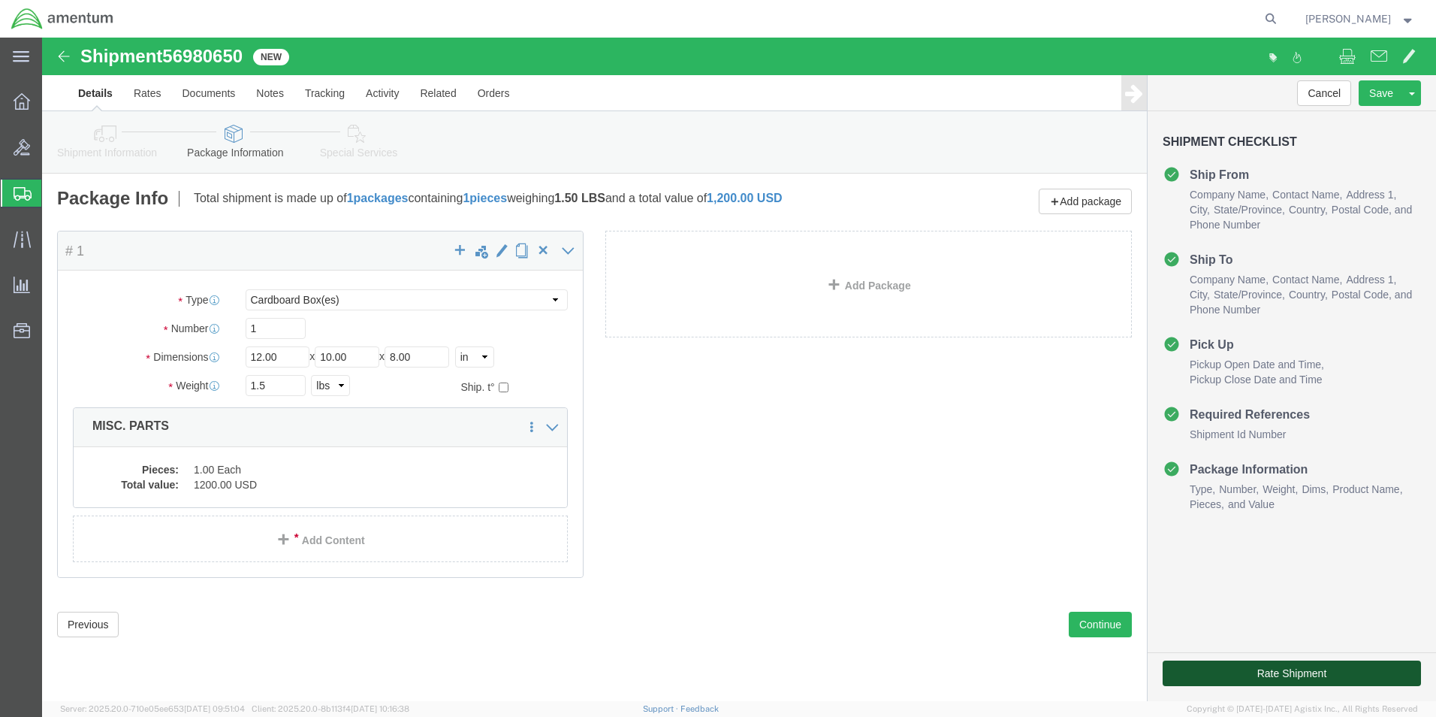
click button "Rate Shipment"
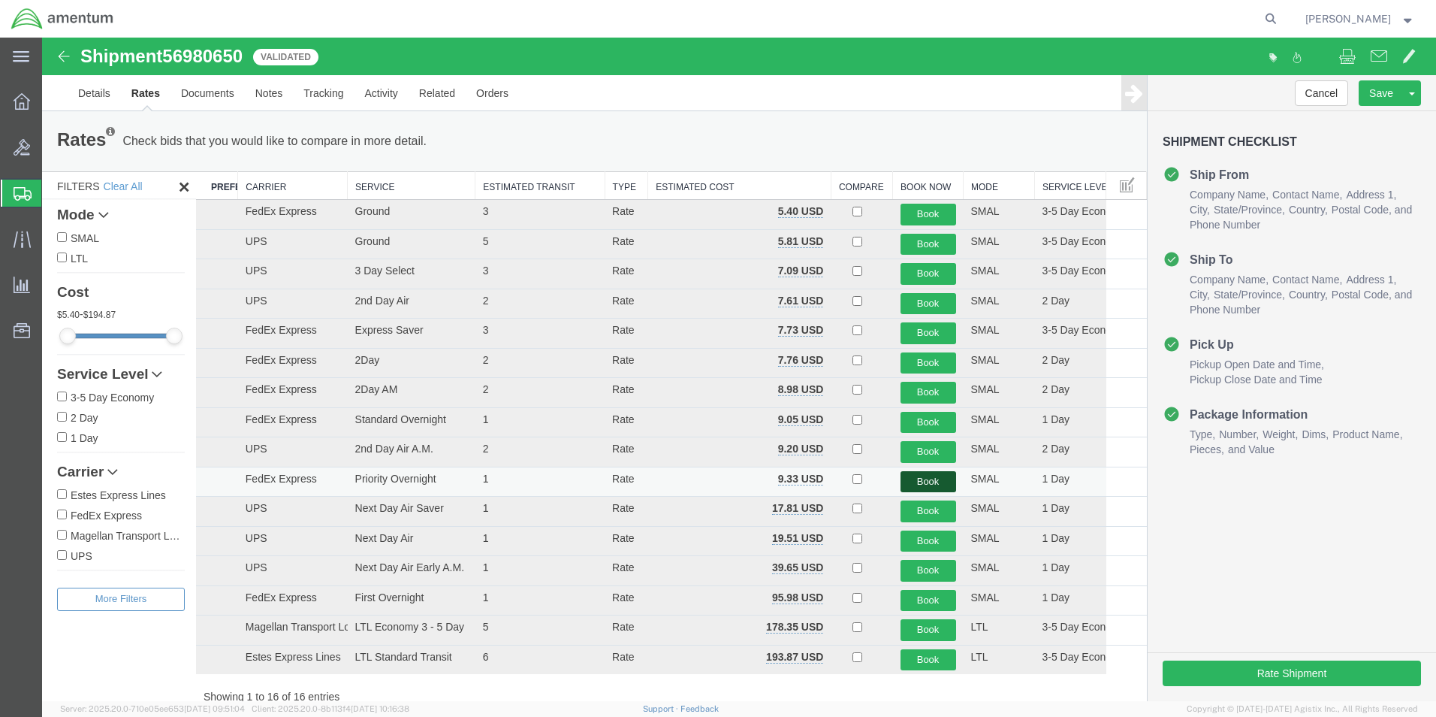
click at [908, 475] on button "Book" at bounding box center [929, 482] width 56 height 22
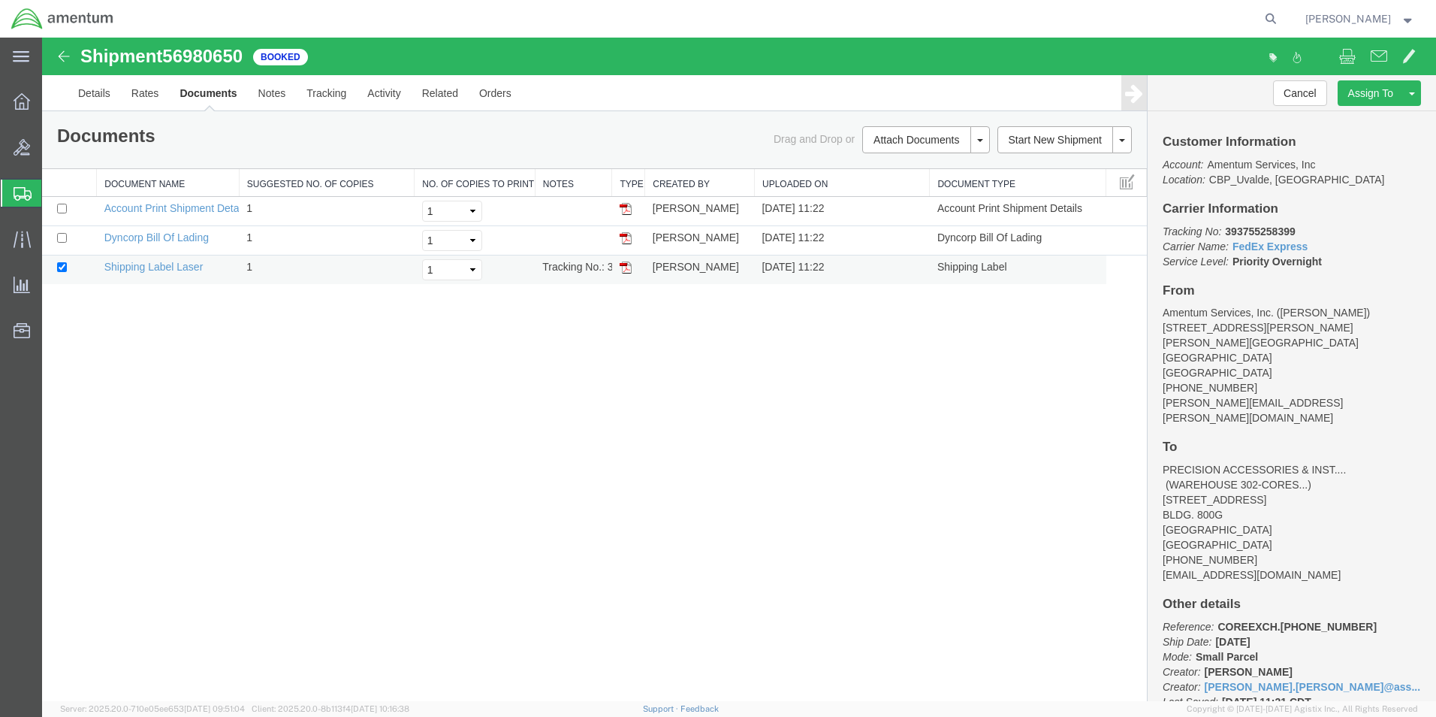
click at [626, 264] on img at bounding box center [626, 267] width 12 height 12
click at [1377, 136] on link "Save As Template" at bounding box center [1356, 140] width 130 height 23
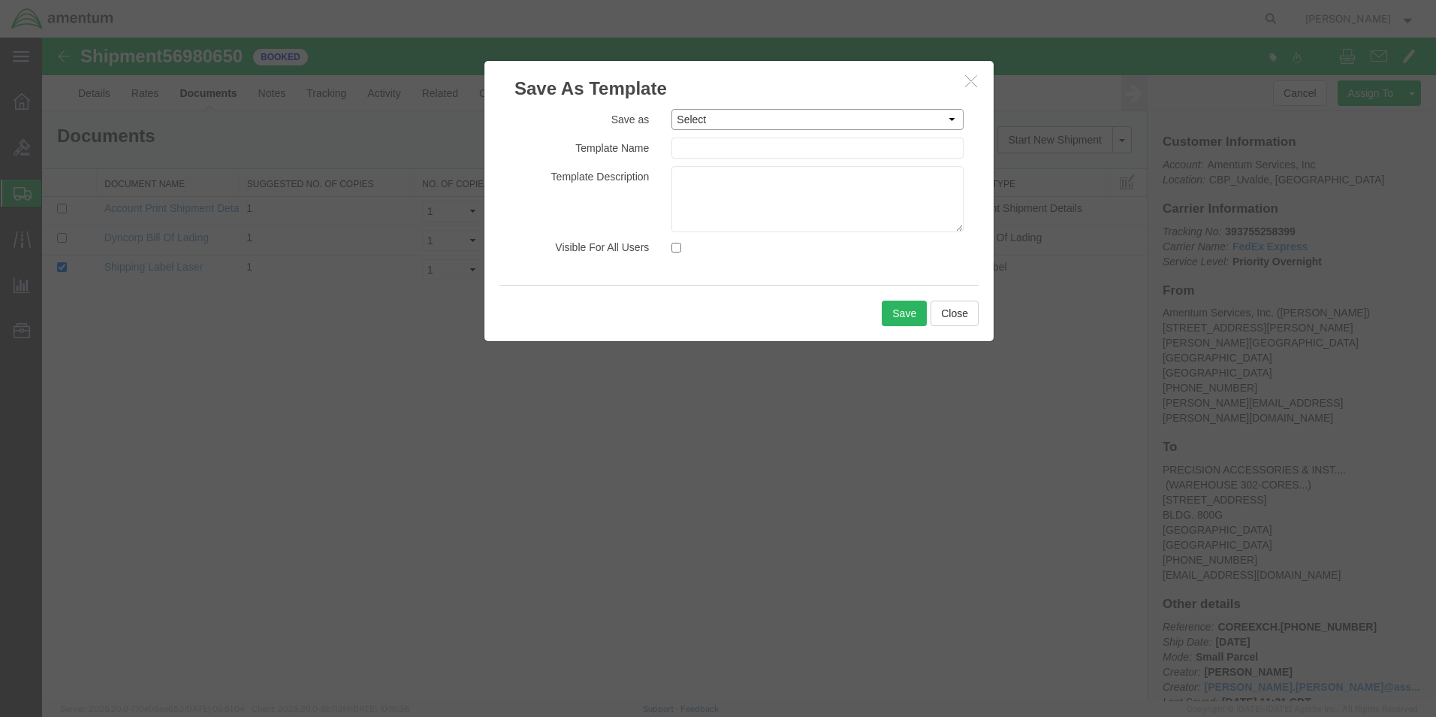
click at [953, 119] on select "Select #SAC TO BROWN FOR BOXES 1VISION 340 AVATION SERVICES LLC 355A11-0030-04 …" at bounding box center [818, 119] width 292 height 21
click at [757, 147] on input "text" at bounding box center [818, 147] width 292 height 21
type input "PRECISION-CORES"
click at [908, 314] on button "Save" at bounding box center [904, 314] width 45 height 26
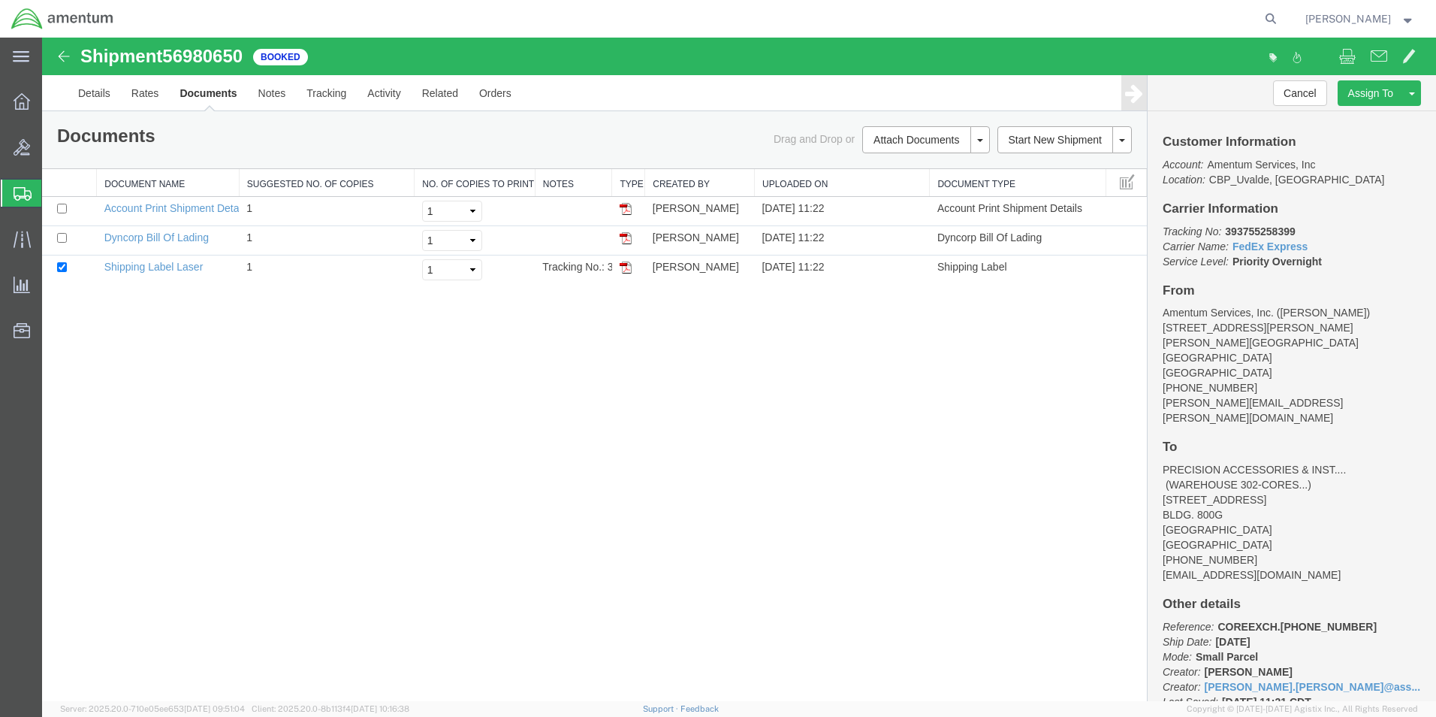
click at [1403, 13] on span "[PERSON_NAME]" at bounding box center [1361, 19] width 110 height 17
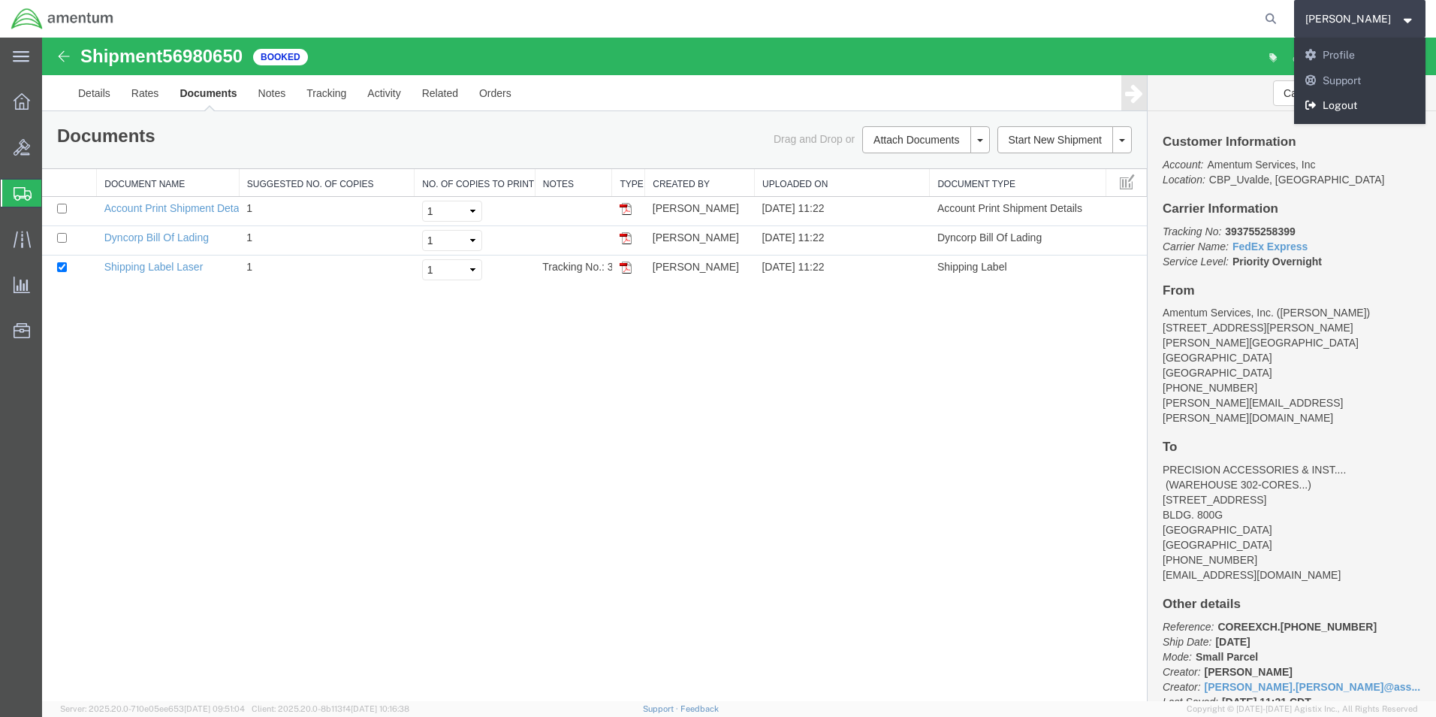
click at [1349, 103] on link "Logout" at bounding box center [1360, 106] width 132 height 26
